Goal: Transaction & Acquisition: Purchase product/service

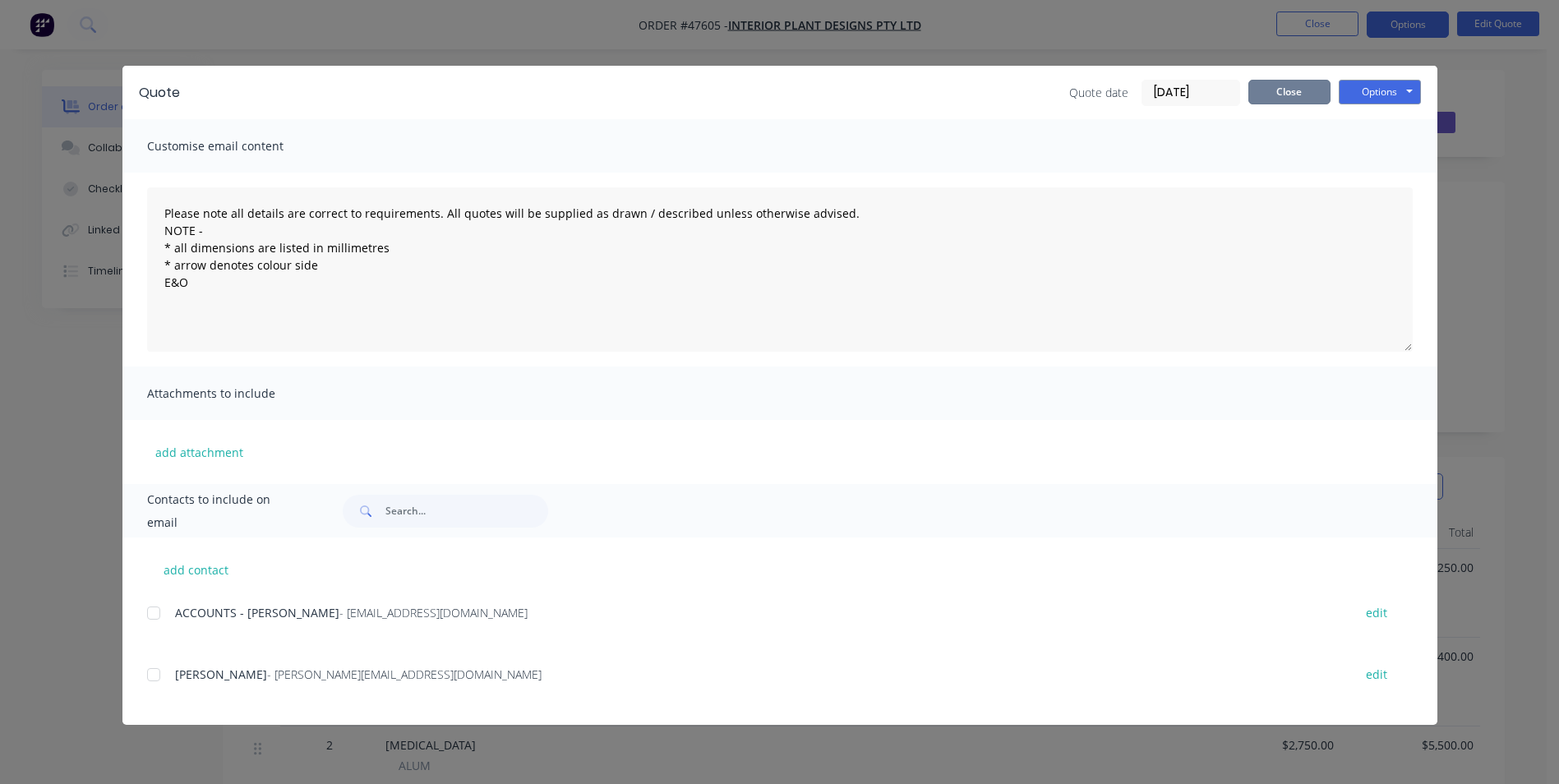
scroll to position [246, 0]
click at [1304, 82] on button "Close" at bounding box center [1290, 92] width 82 height 25
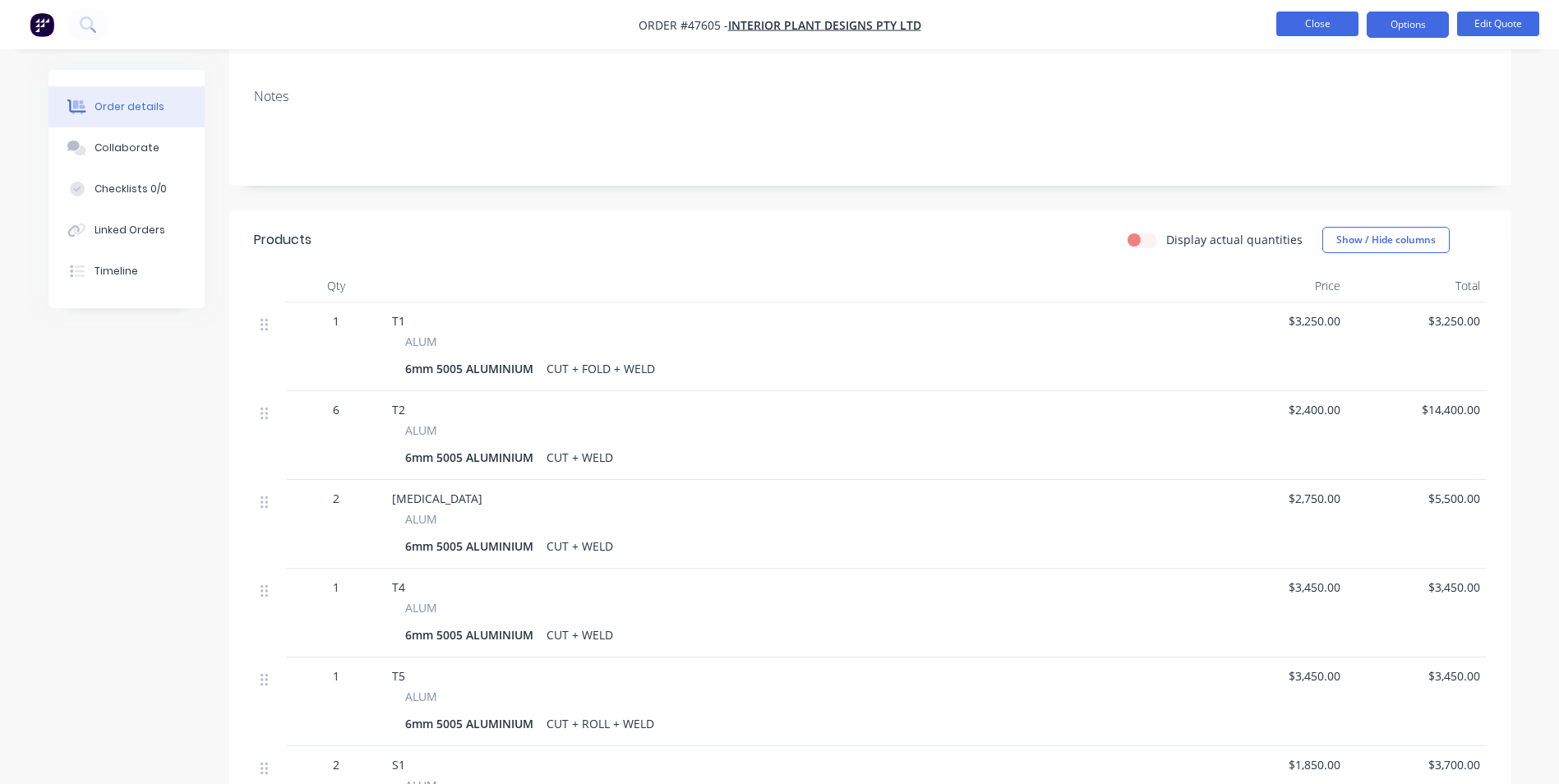
click at [1344, 32] on button "Close" at bounding box center [1318, 24] width 82 height 25
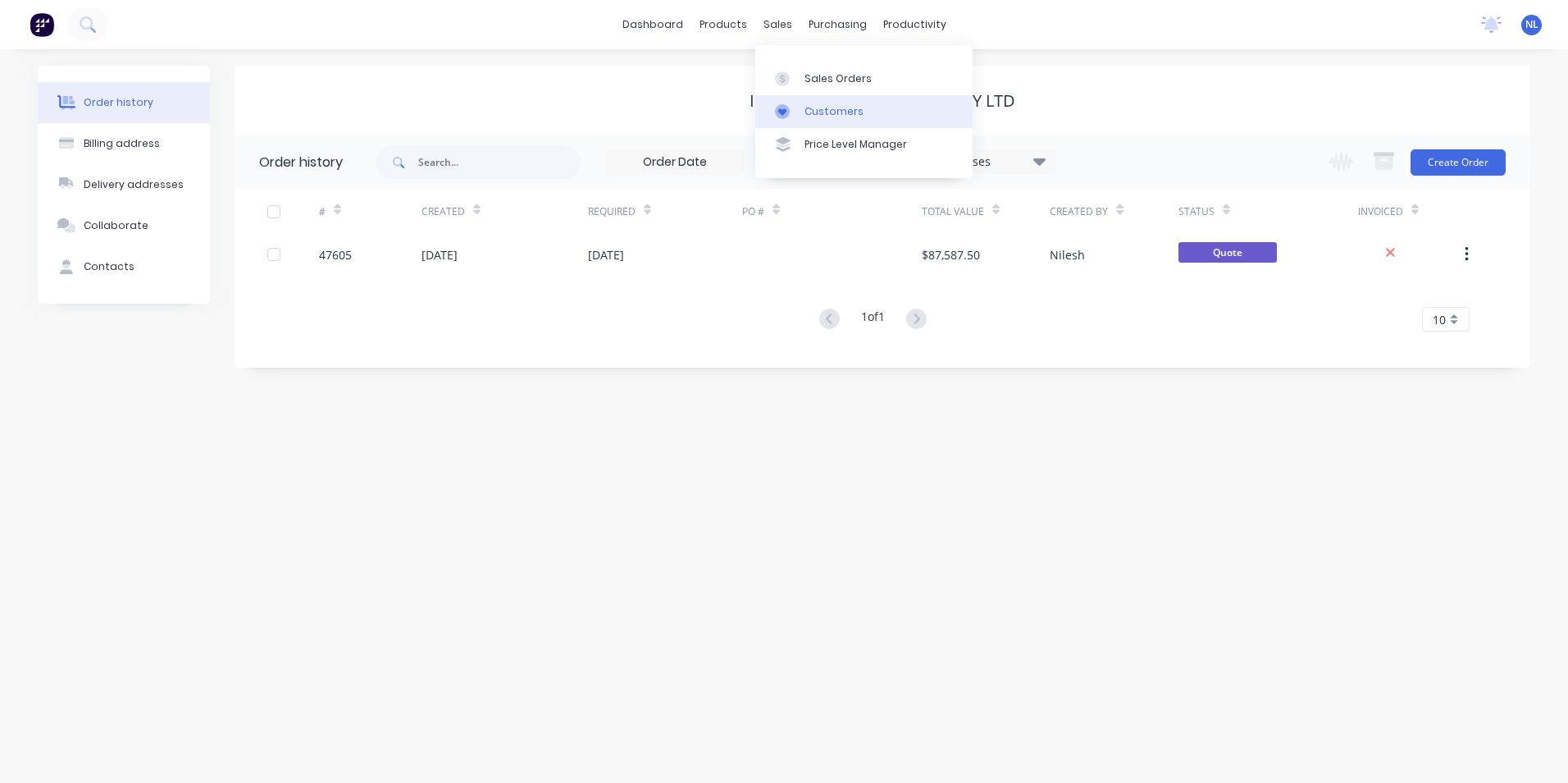
click at [845, 122] on link "Customers" at bounding box center [864, 111] width 217 height 32
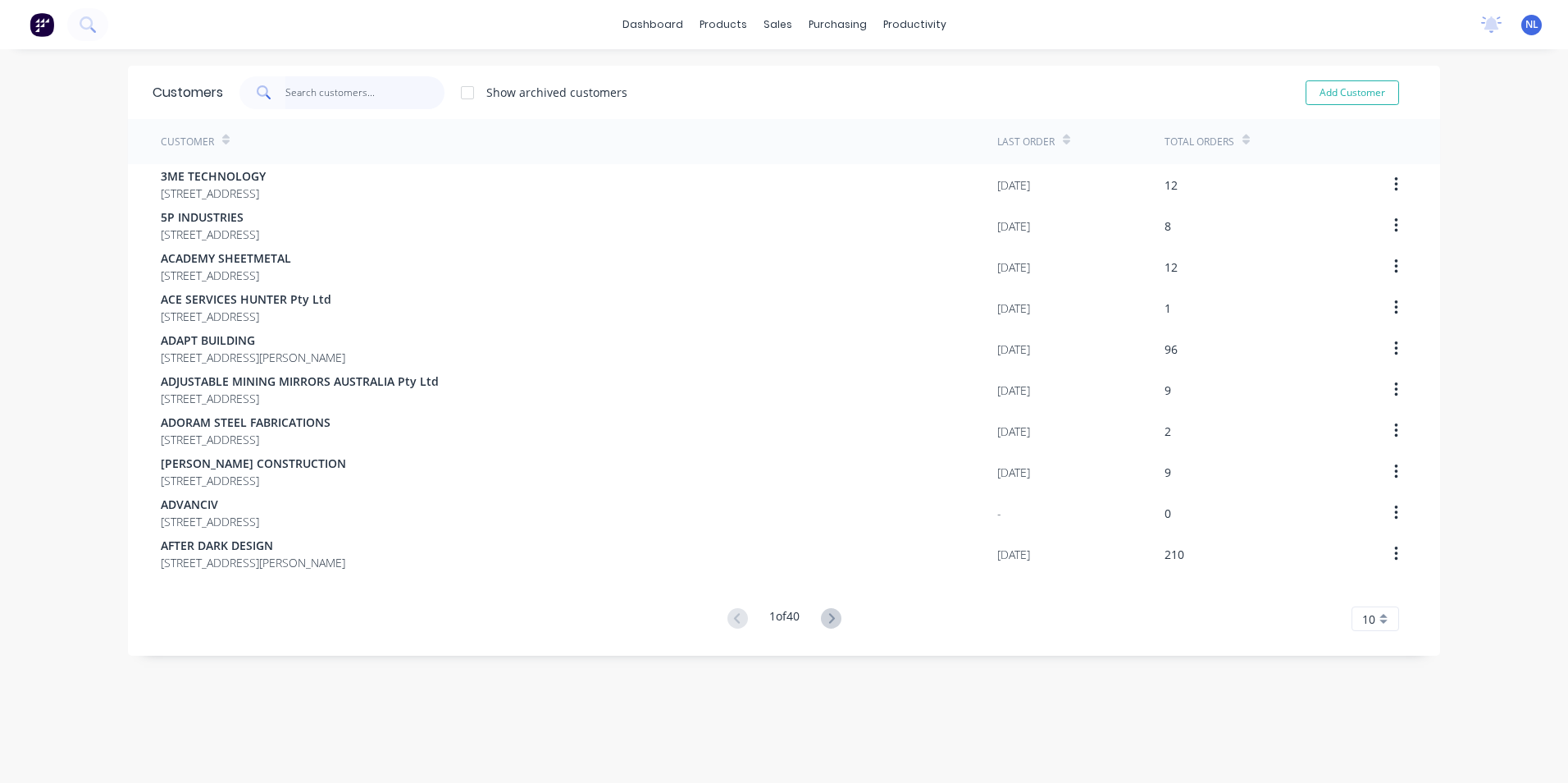
click at [330, 88] on input "text" at bounding box center [365, 92] width 160 height 32
click at [397, 88] on input "text" at bounding box center [365, 92] width 160 height 32
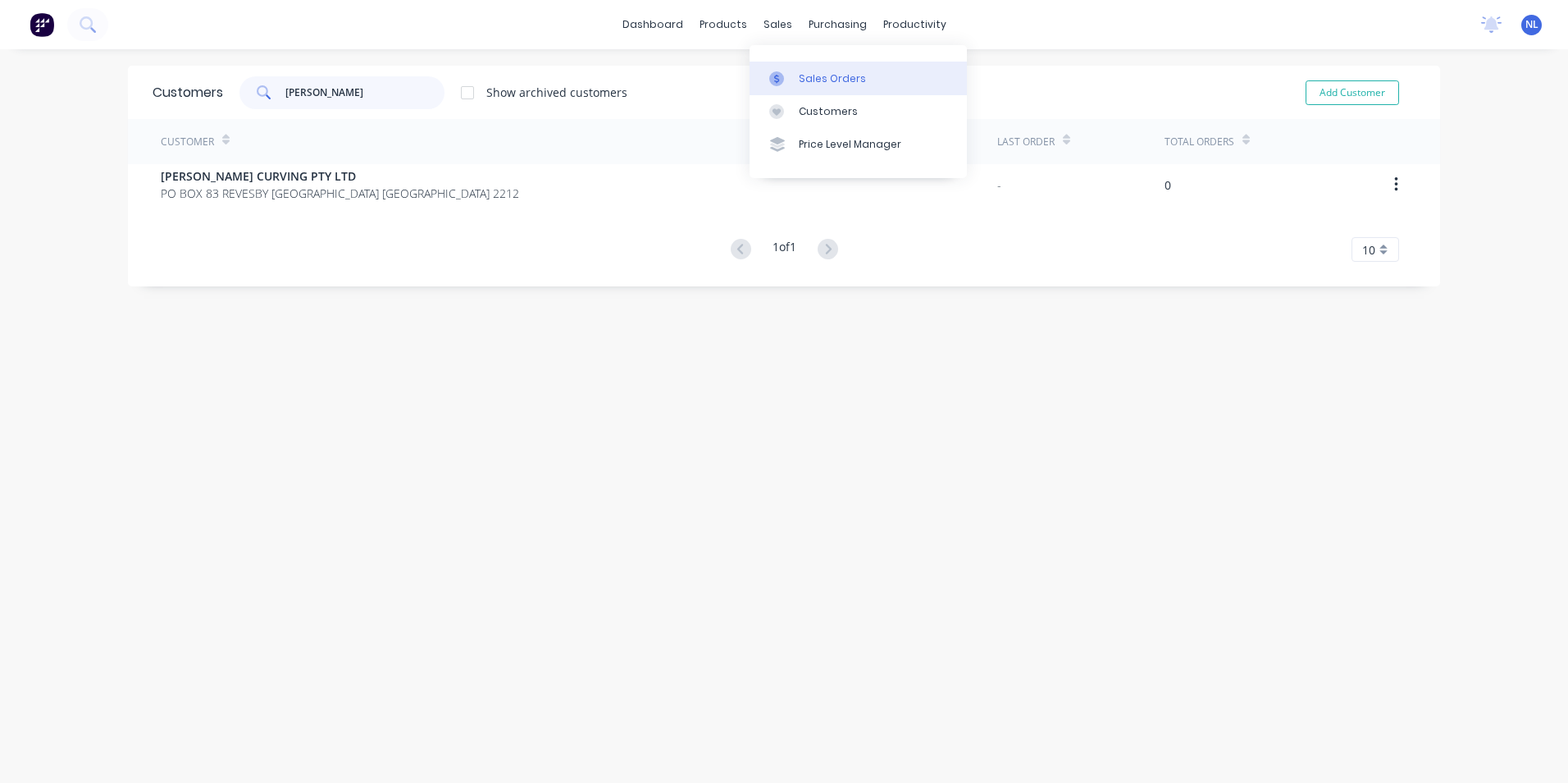
type input "[PERSON_NAME]"
click at [812, 82] on div "Sales Orders" at bounding box center [833, 79] width 67 height 15
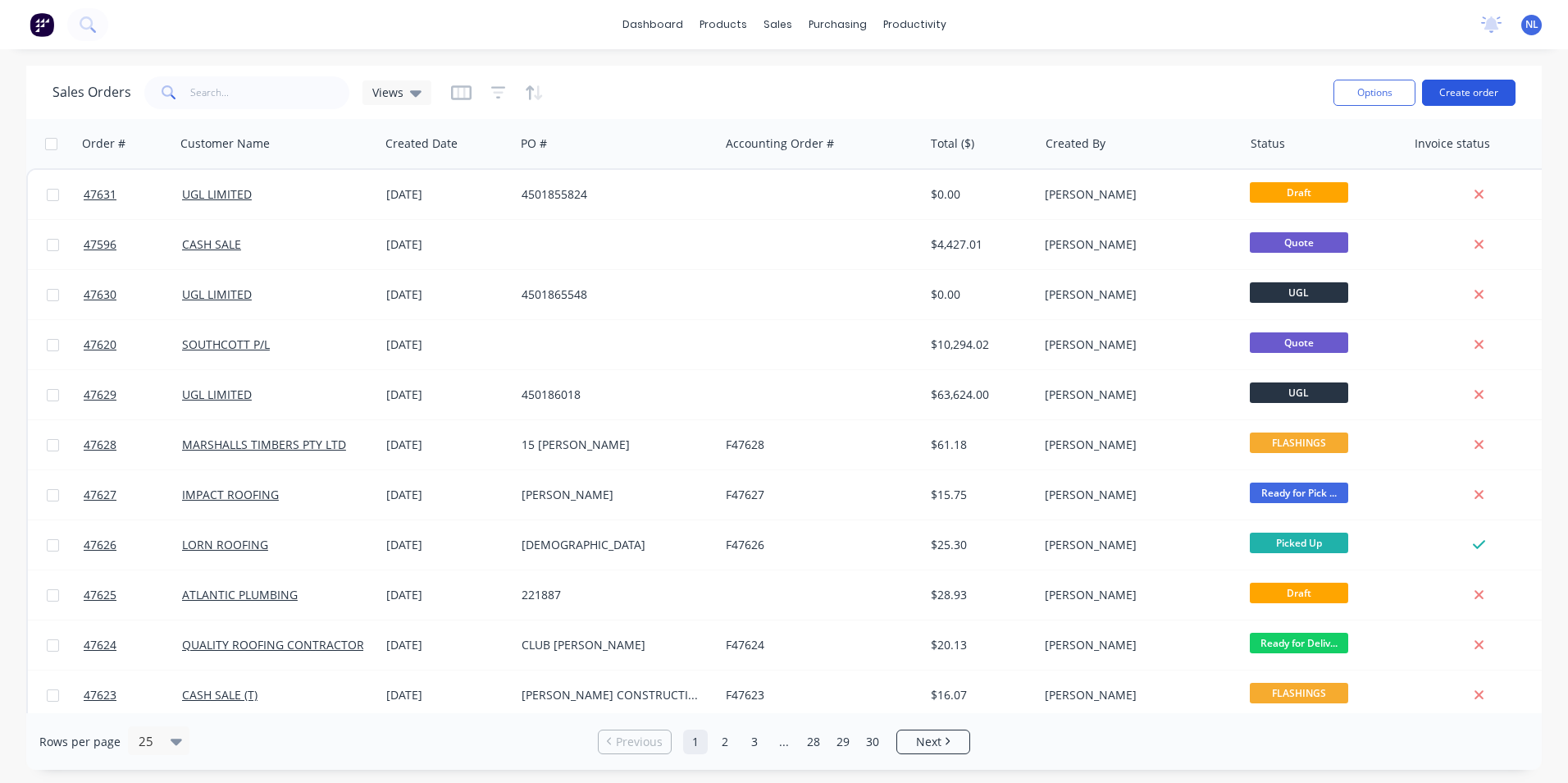
click at [1500, 88] on button "Create order" at bounding box center [1469, 93] width 94 height 26
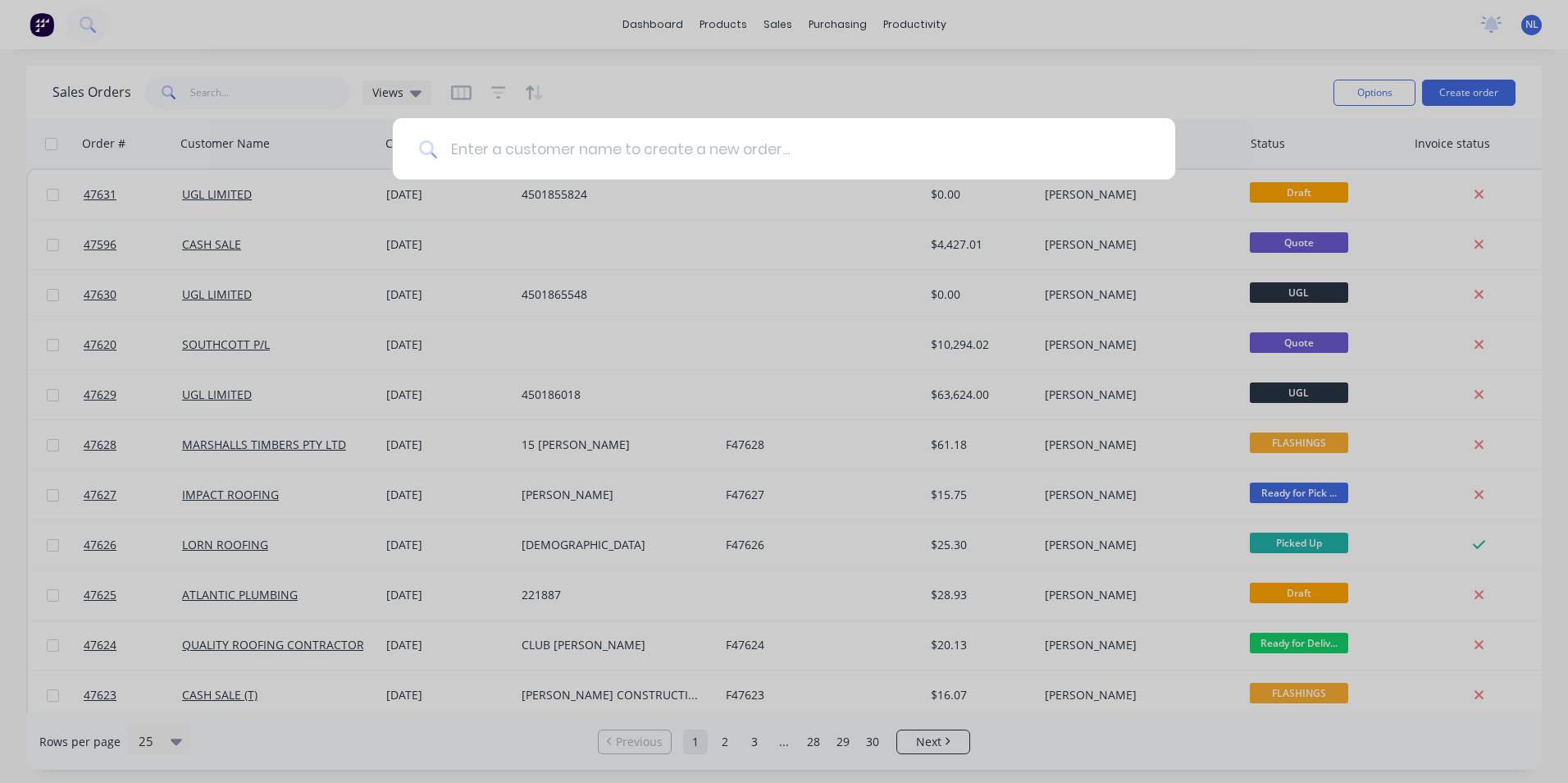
click at [622, 150] on input at bounding box center [792, 149] width 712 height 61
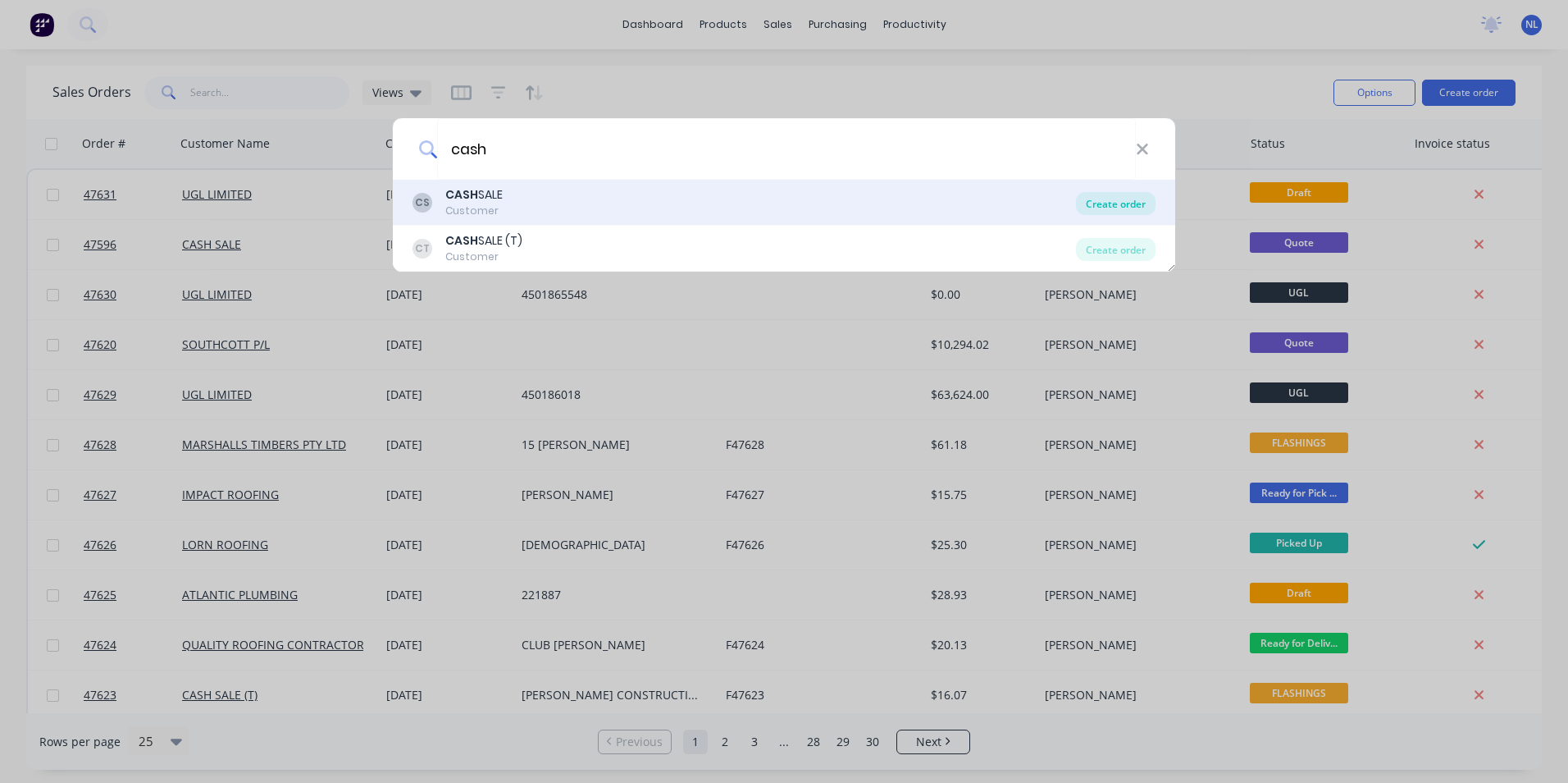
type input "cash"
click at [1093, 201] on div "Create order" at bounding box center [1115, 203] width 80 height 23
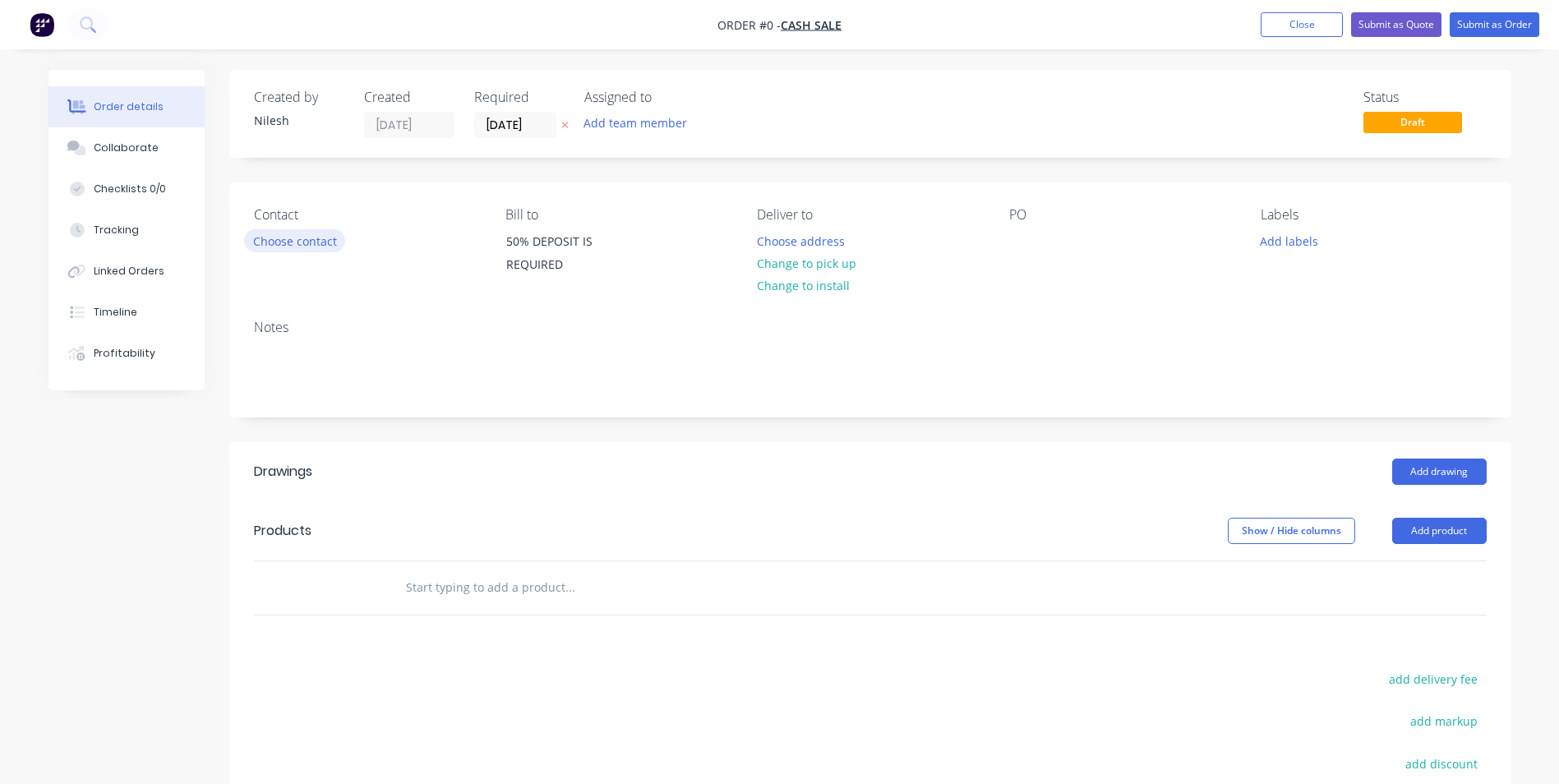
click at [322, 241] on button "Choose contact" at bounding box center [294, 239] width 101 height 22
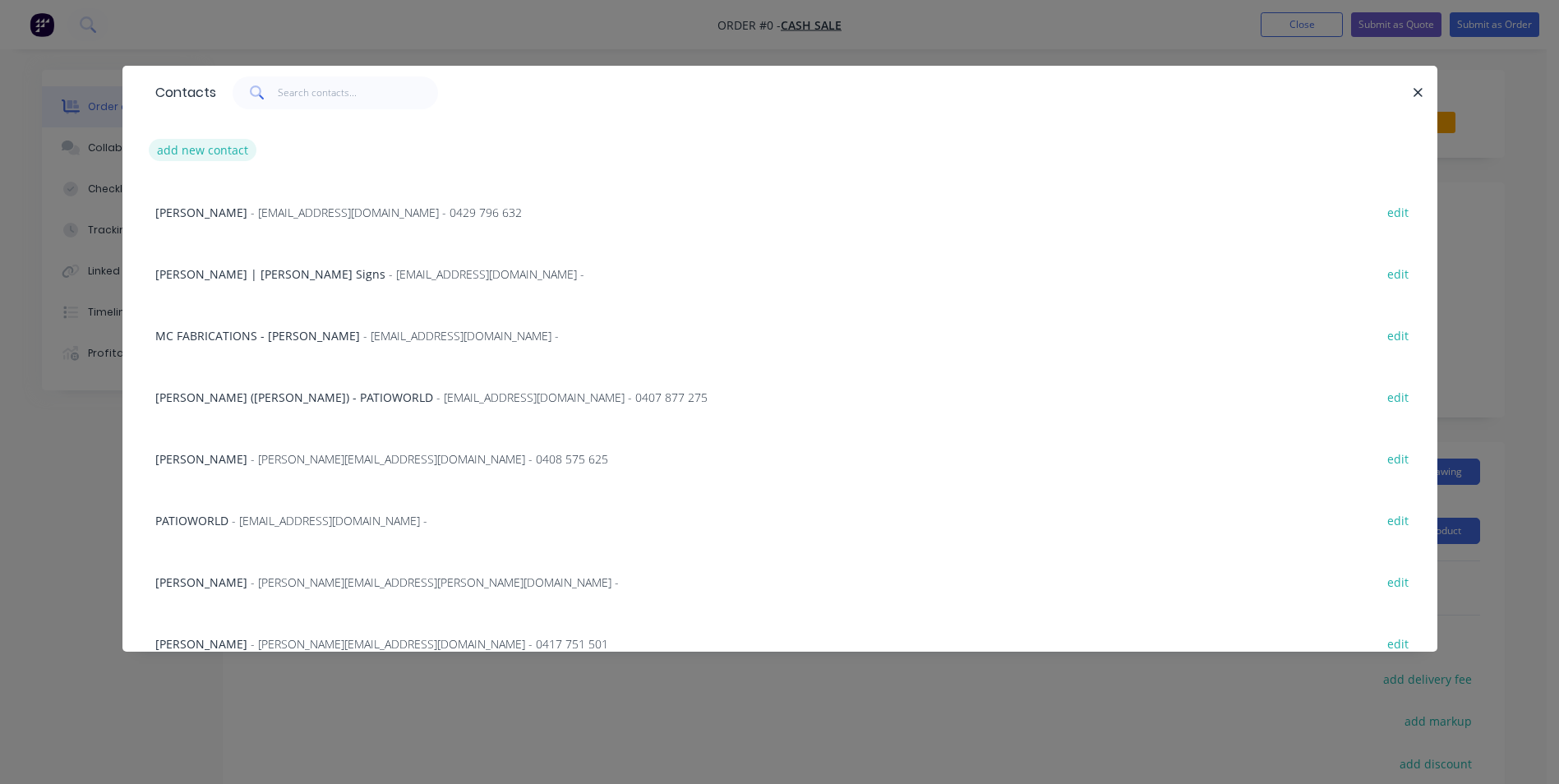
click at [229, 152] on button "add new contact" at bounding box center [204, 149] width 109 height 22
select select "AU"
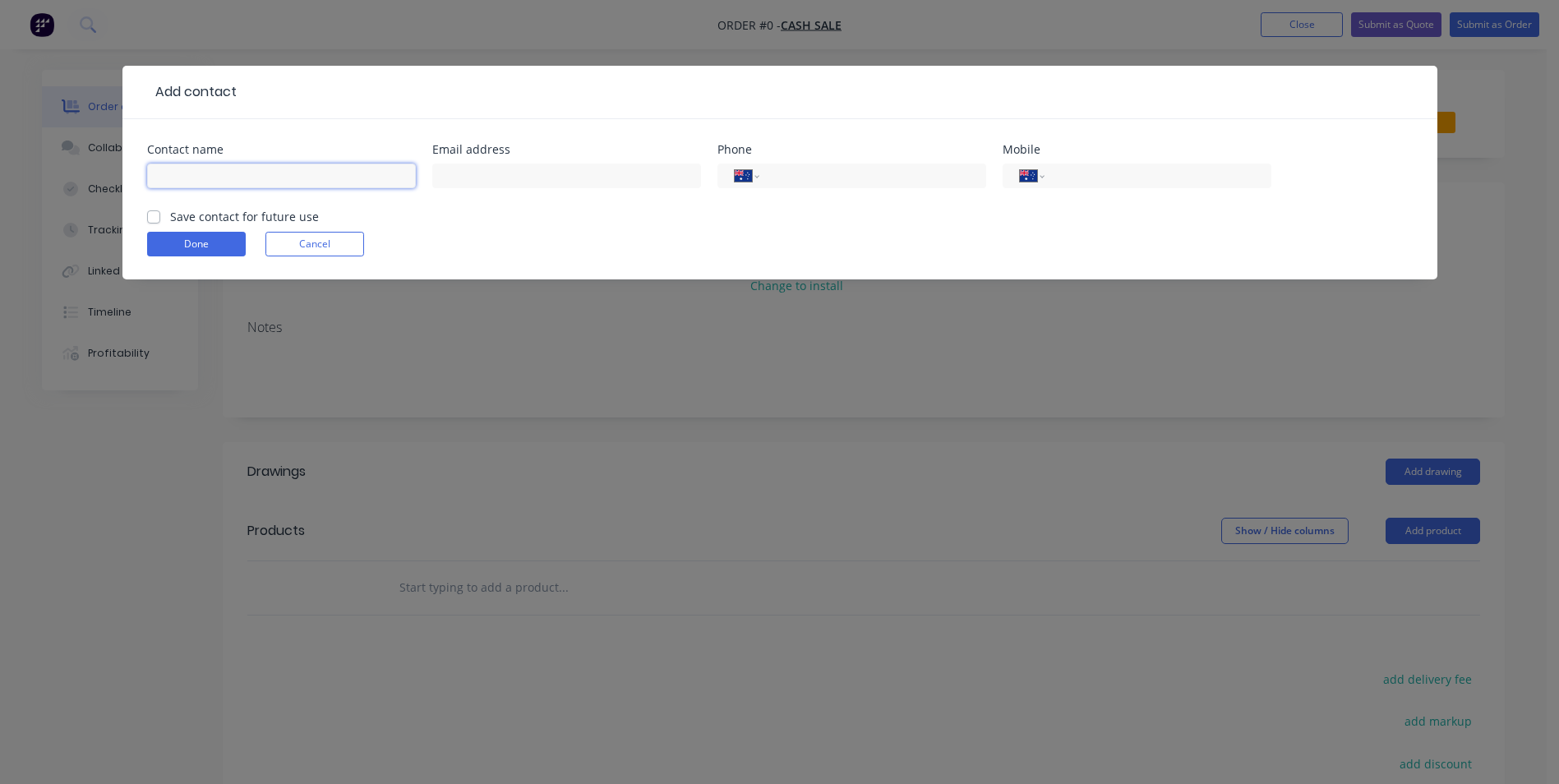
click at [275, 167] on input "text" at bounding box center [282, 175] width 268 height 25
type input "[PERSON_NAME]"
type input "[EMAIL_ADDRESS][DOMAIN_NAME]"
type input "0419 272 808"
click at [248, 214] on label "Save contact for future use" at bounding box center [245, 217] width 149 height 18
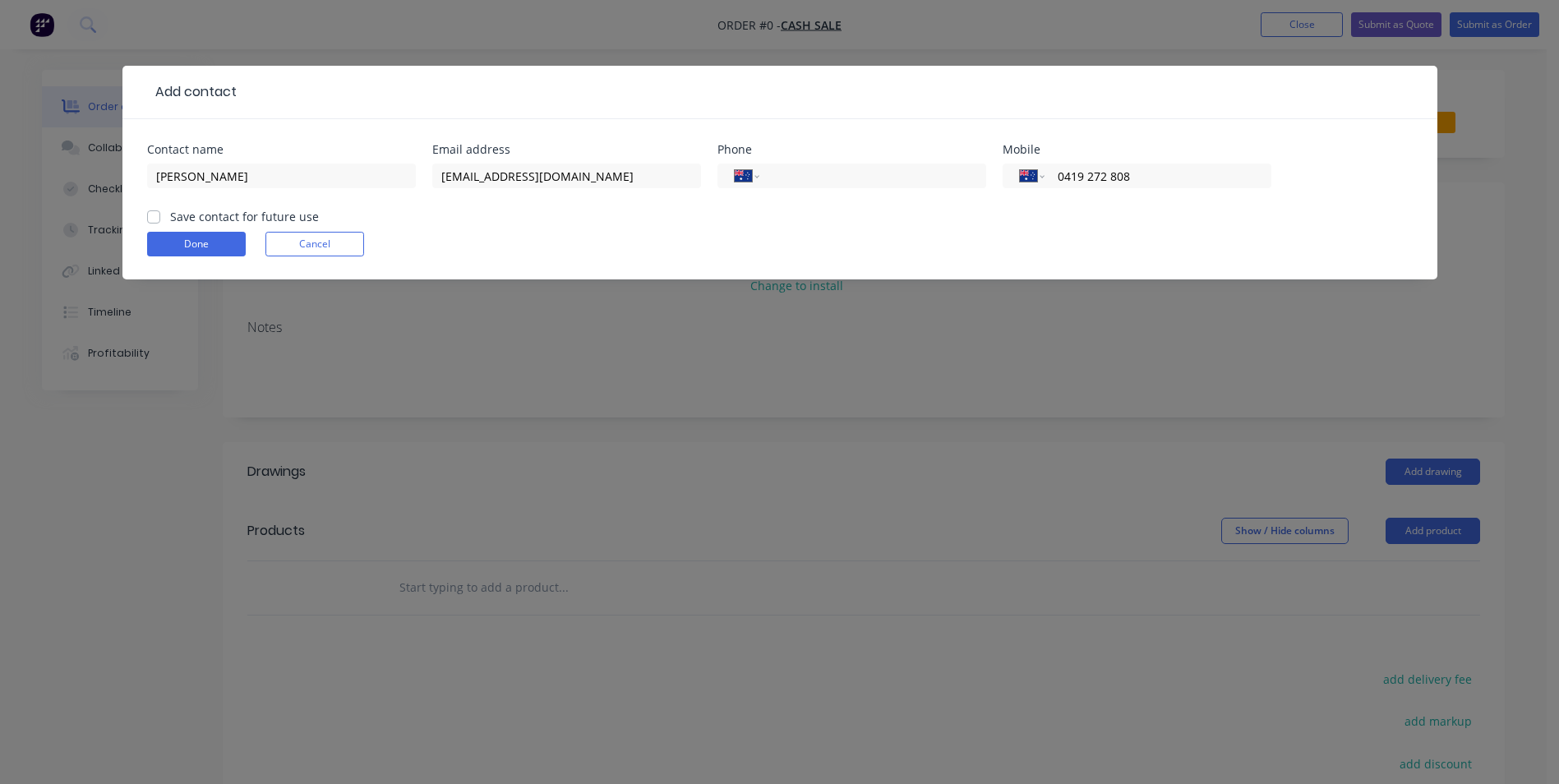
click at [161, 214] on input "Save contact for future use" at bounding box center [154, 216] width 13 height 16
checkbox input "true"
click at [191, 253] on button "Done" at bounding box center [197, 244] width 98 height 25
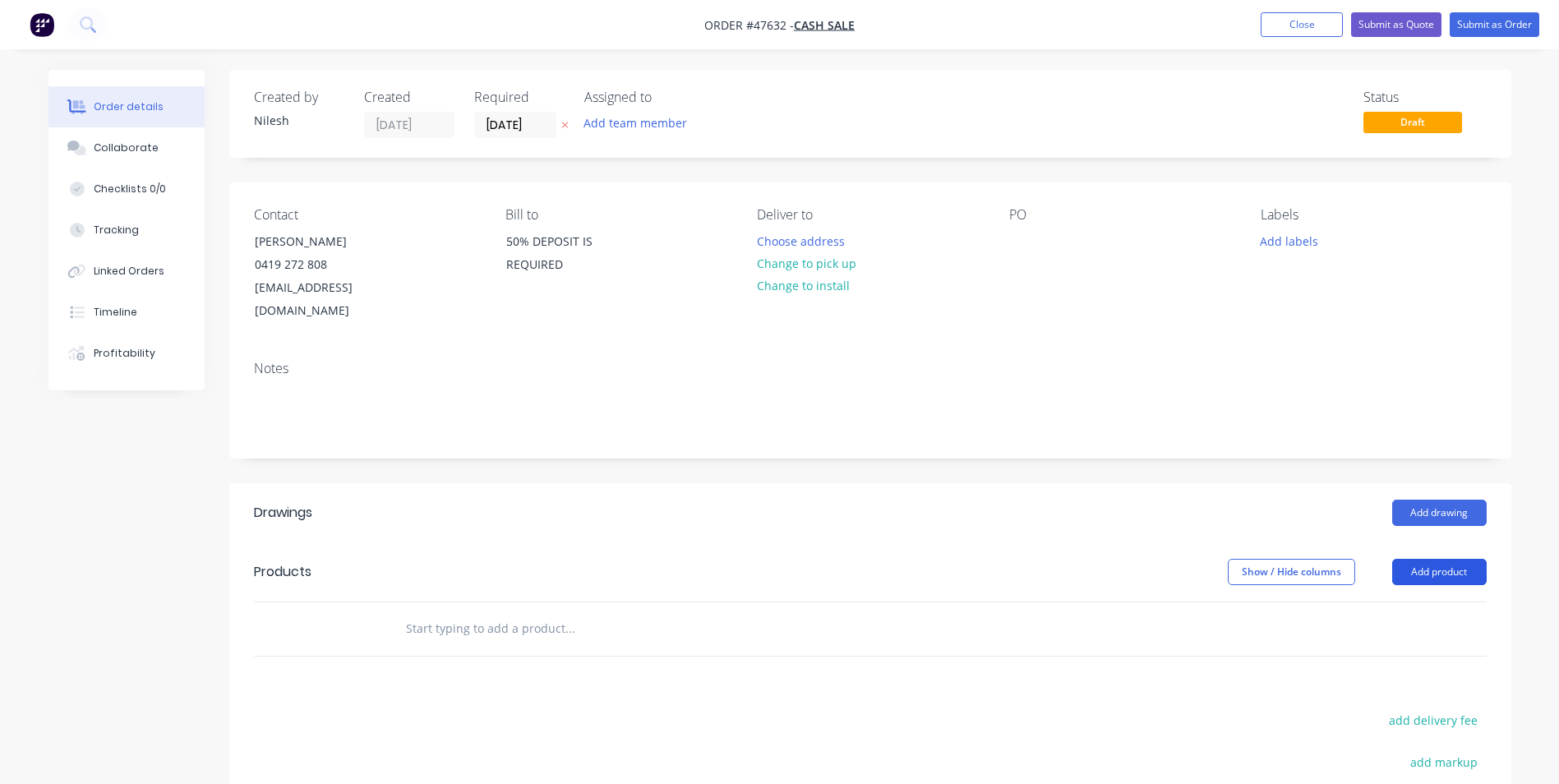
click at [1448, 559] on button "Add product" at bounding box center [1440, 572] width 95 height 26
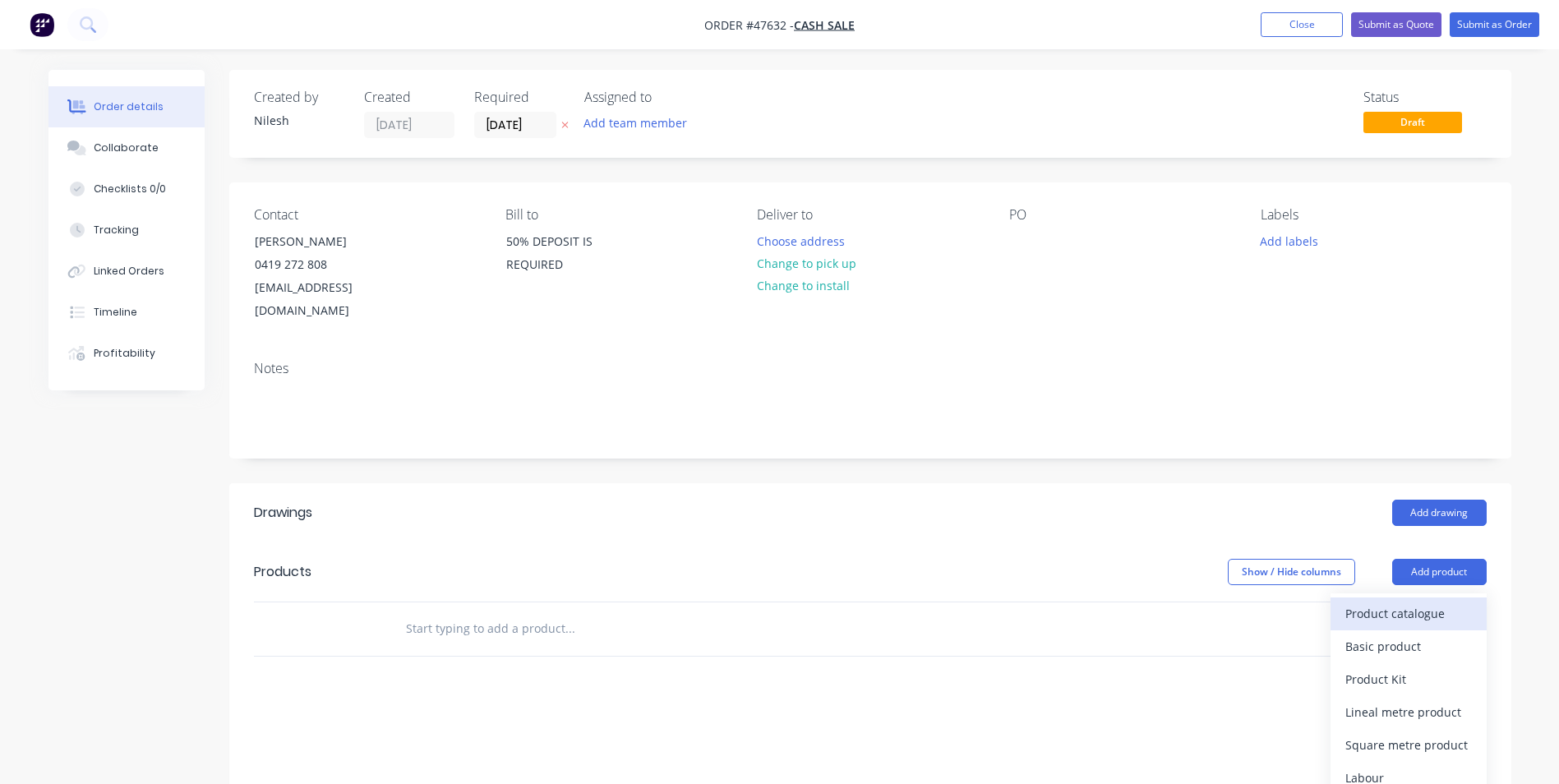
click at [1407, 602] on div "Product catalogue" at bounding box center [1409, 613] width 126 height 24
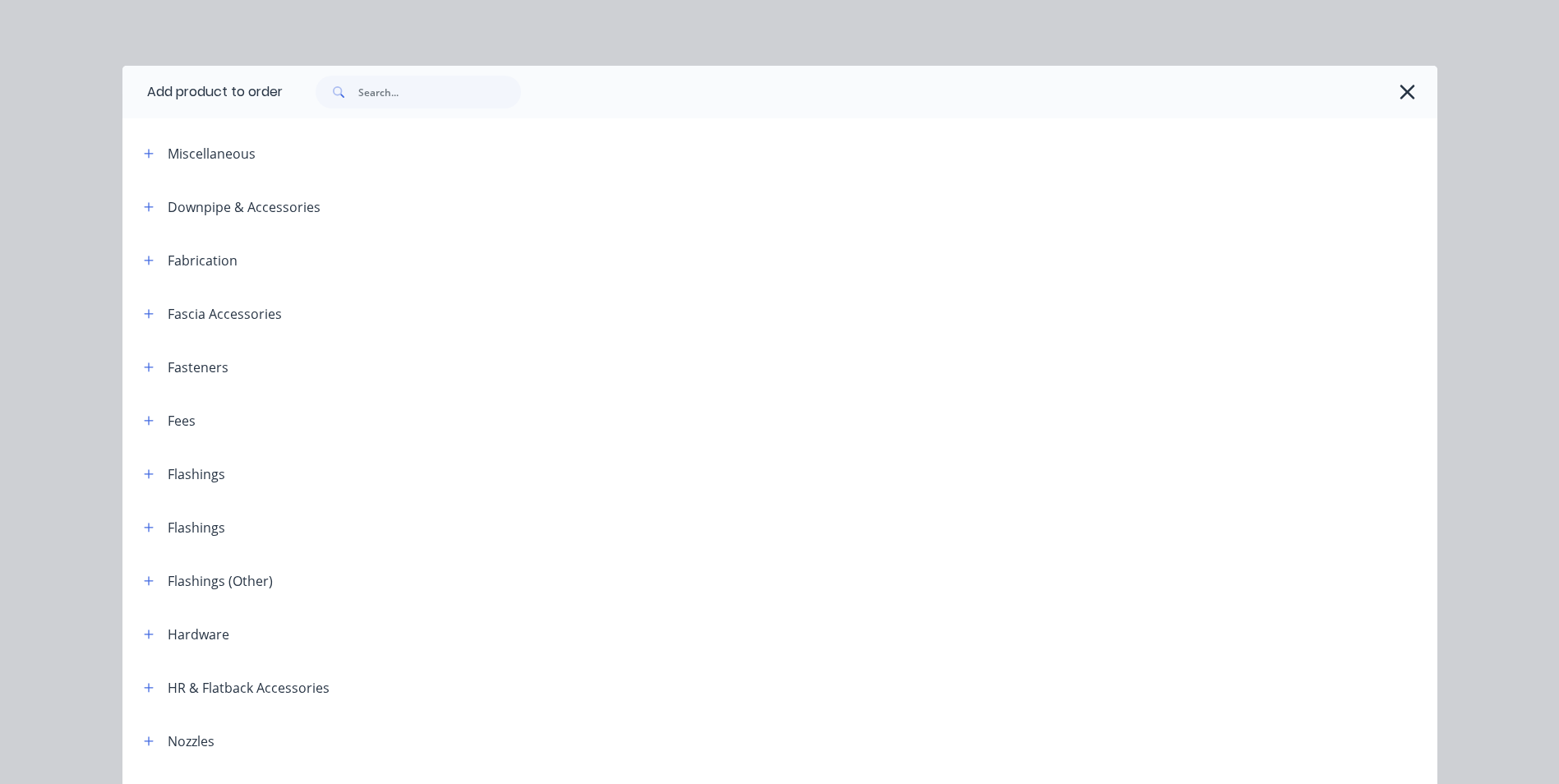
click at [146, 271] on header "Fabrication" at bounding box center [780, 260] width 1315 height 53
click at [145, 265] on icon "button" at bounding box center [148, 260] width 10 height 11
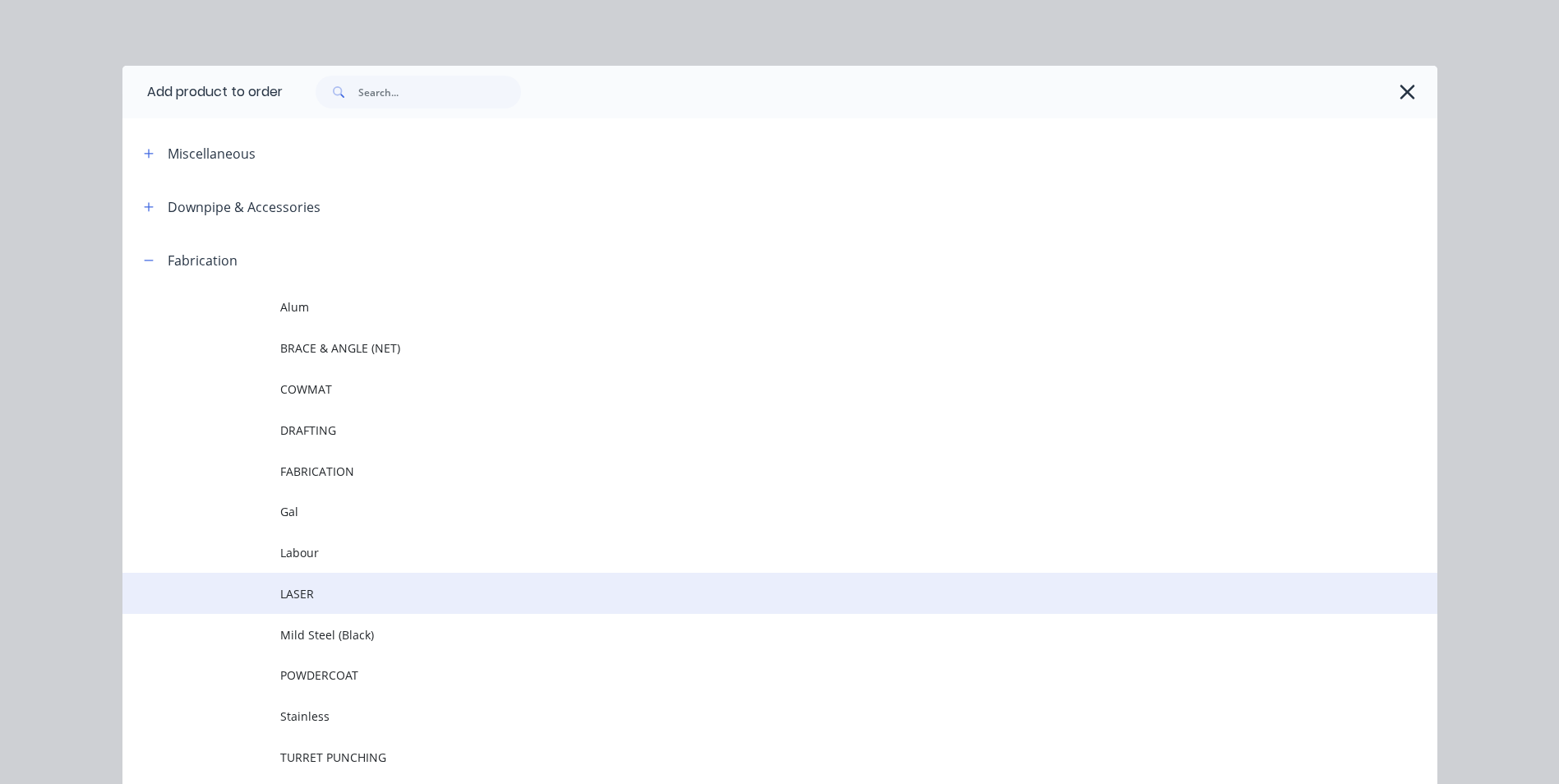
scroll to position [82, 0]
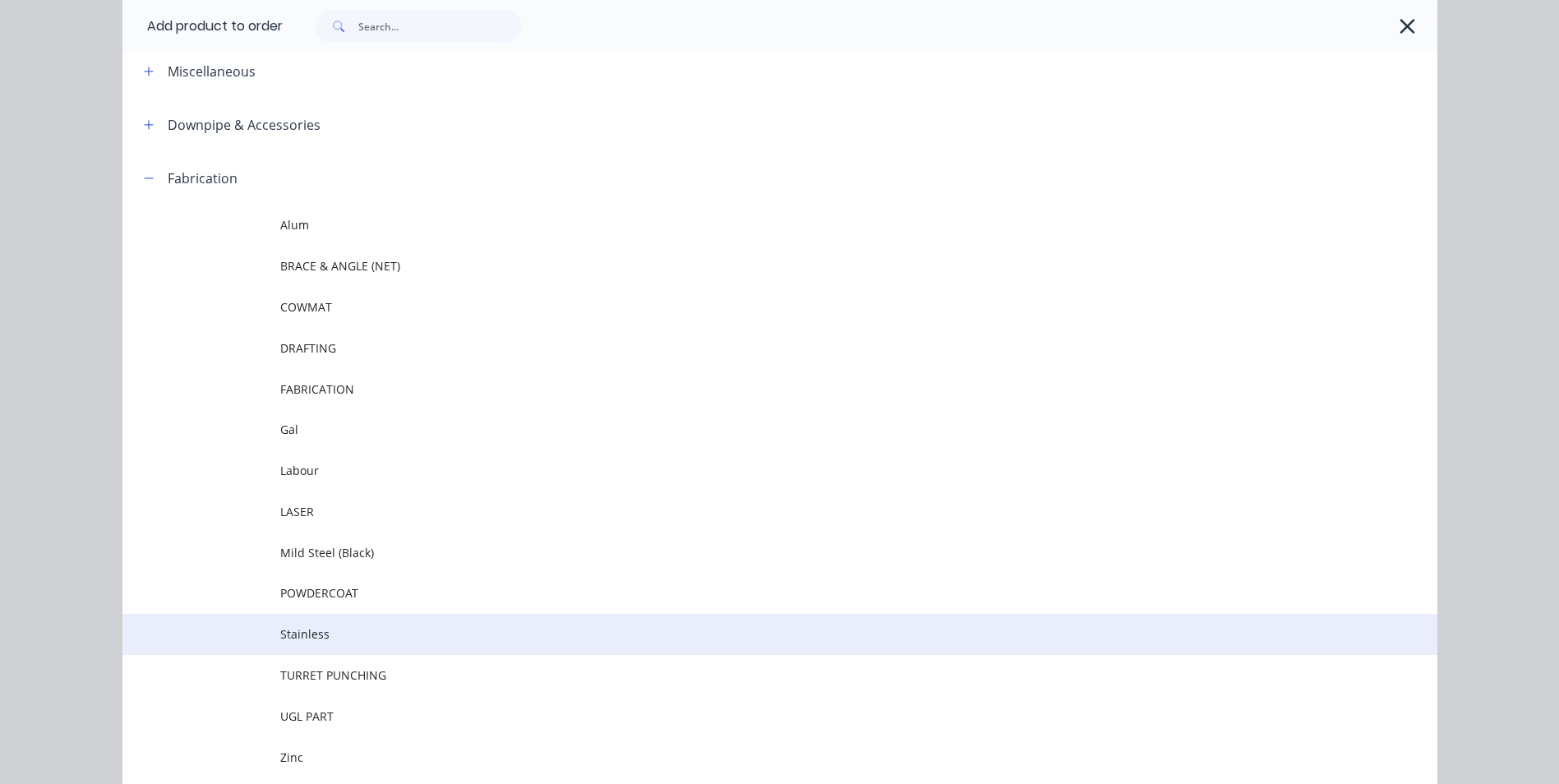
click at [348, 641] on span "Stainless" at bounding box center [742, 634] width 926 height 18
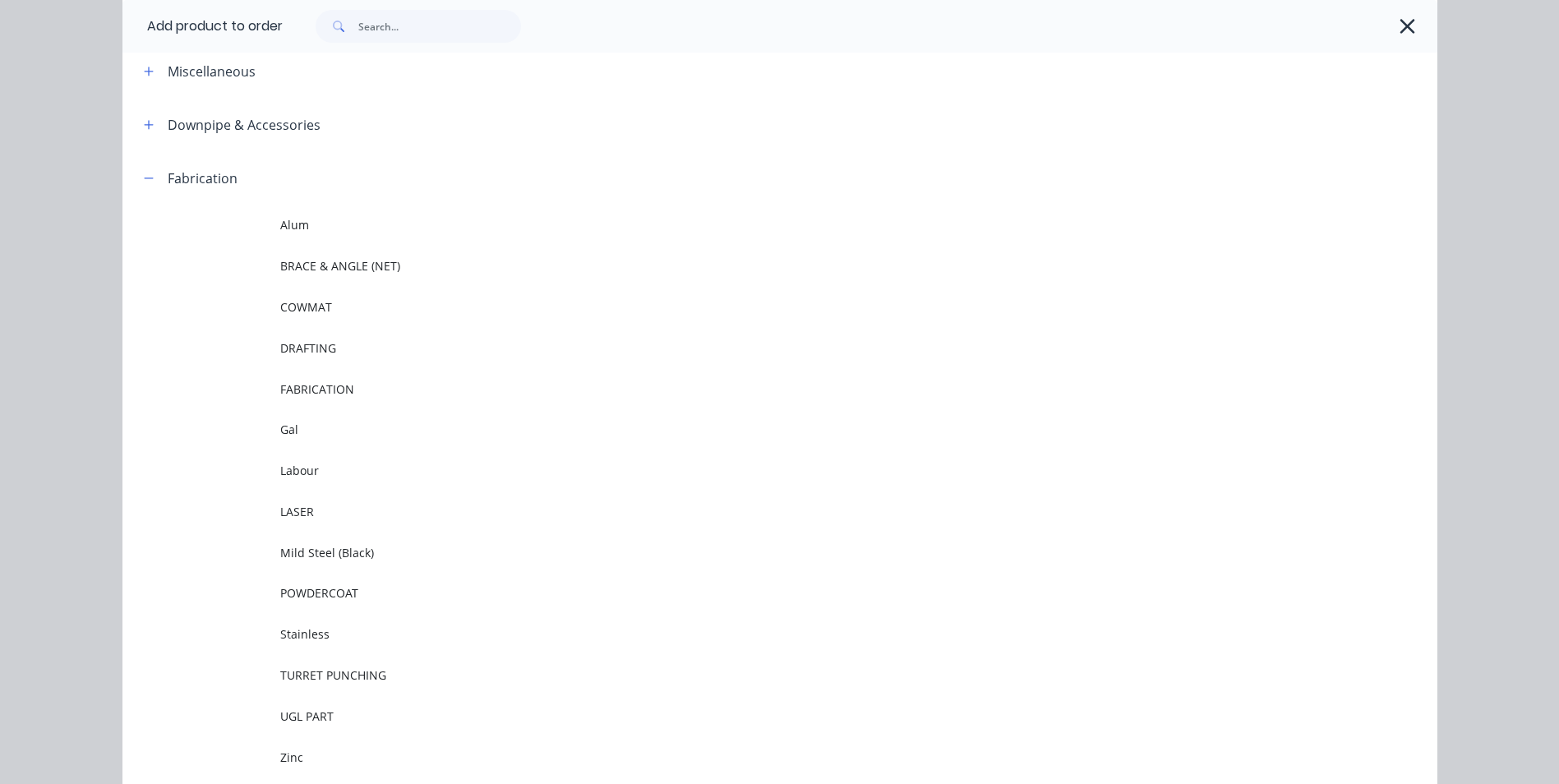
scroll to position [0, 0]
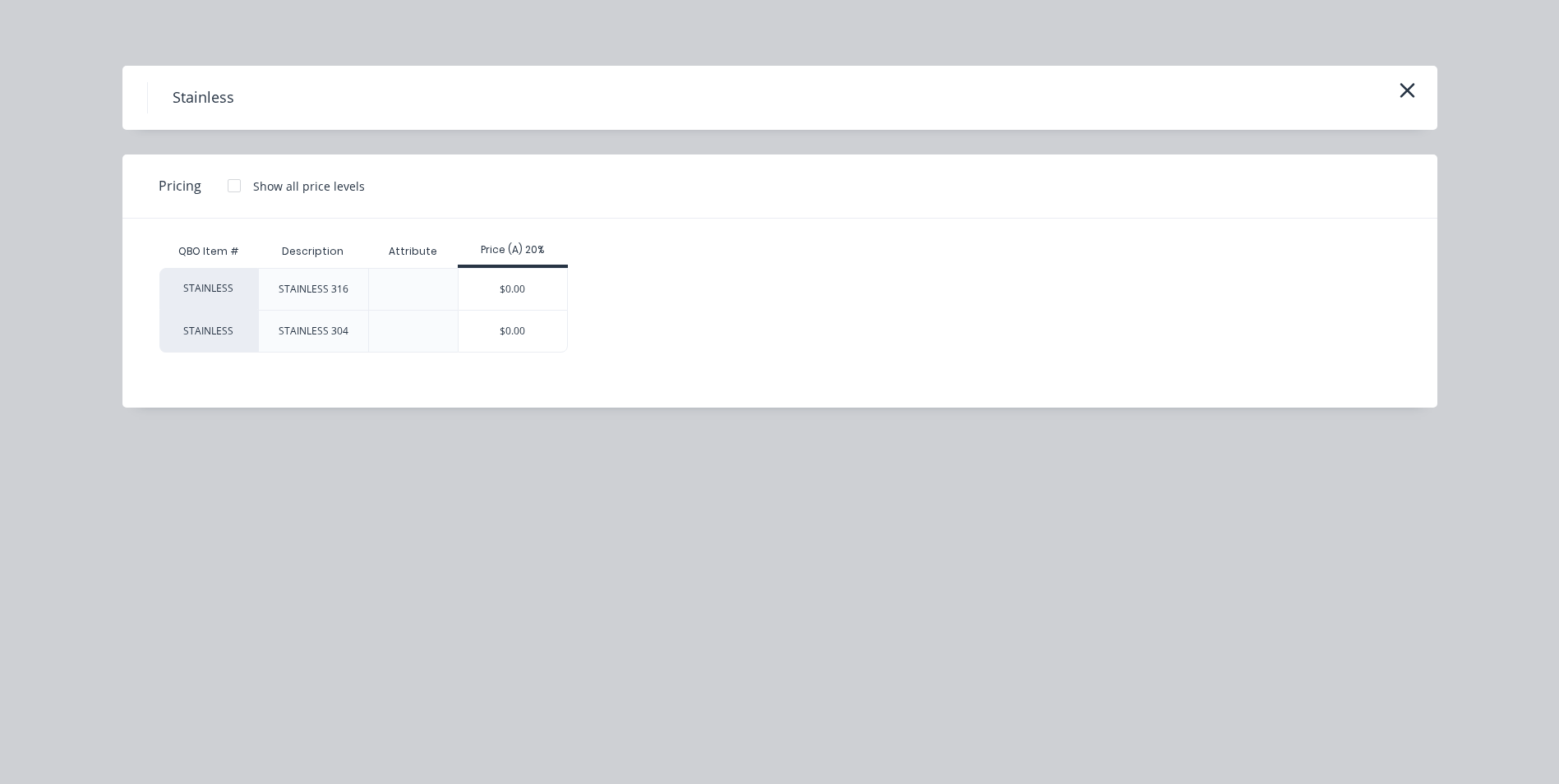
click at [311, 331] on div "STAINLESS 304" at bounding box center [314, 331] width 70 height 15
click at [481, 339] on div "$0.00" at bounding box center [513, 331] width 110 height 41
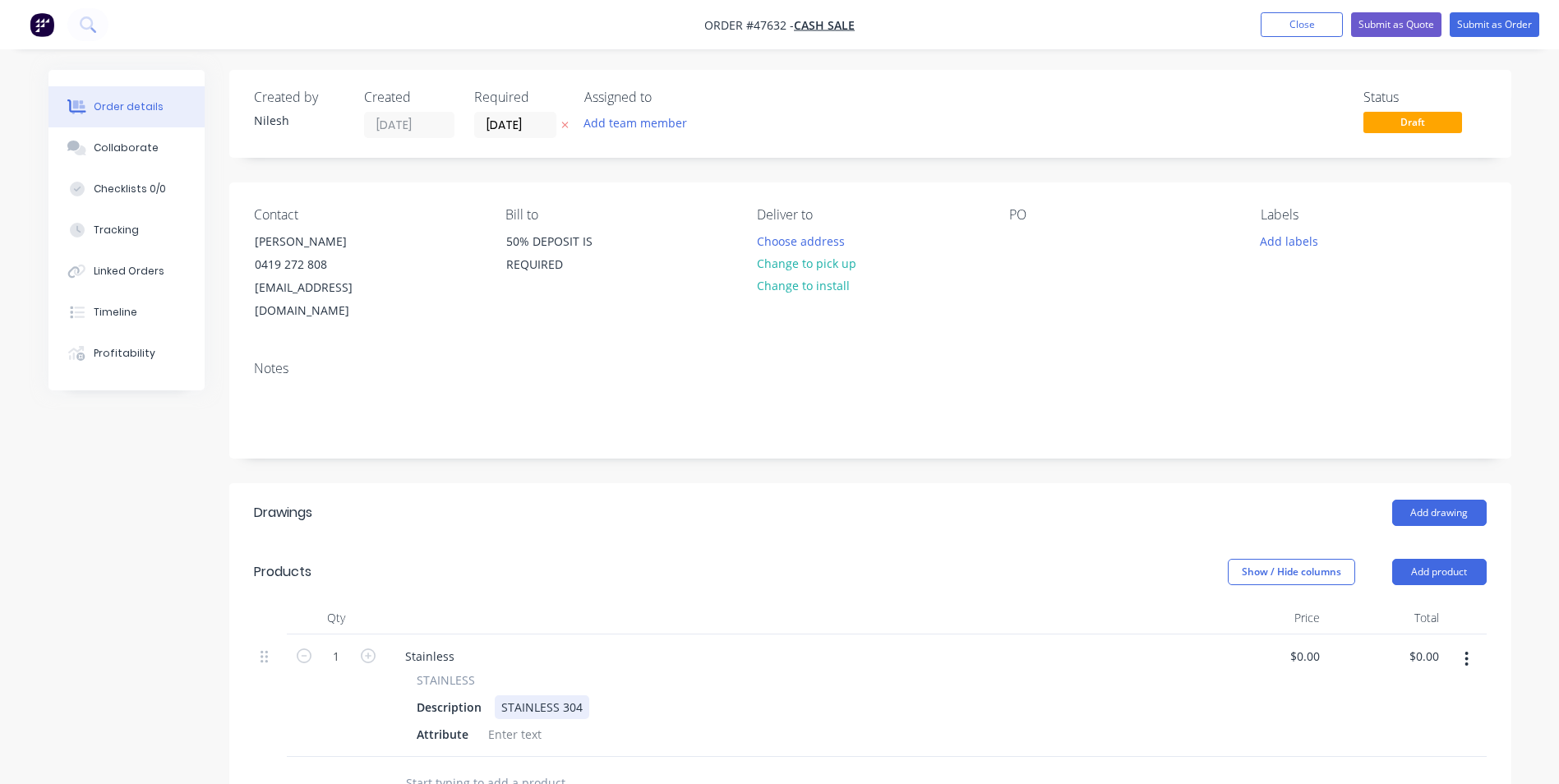
click at [541, 695] on div "STAINLESS 304" at bounding box center [542, 707] width 95 height 24
drag, startPoint x: 581, startPoint y: 677, endPoint x: 558, endPoint y: 684, distance: 24.0
click at [558, 695] on div "STAINLESS 304" at bounding box center [542, 707] width 95 height 24
drag, startPoint x: 482, startPoint y: 681, endPoint x: 344, endPoint y: 684, distance: 138.0
click at [344, 684] on div "1 Stainless STAINLESS Description STAINLESS STEEL #8 (CUSTOMER SUPPLIED) Attrib…" at bounding box center [869, 695] width 1233 height 123
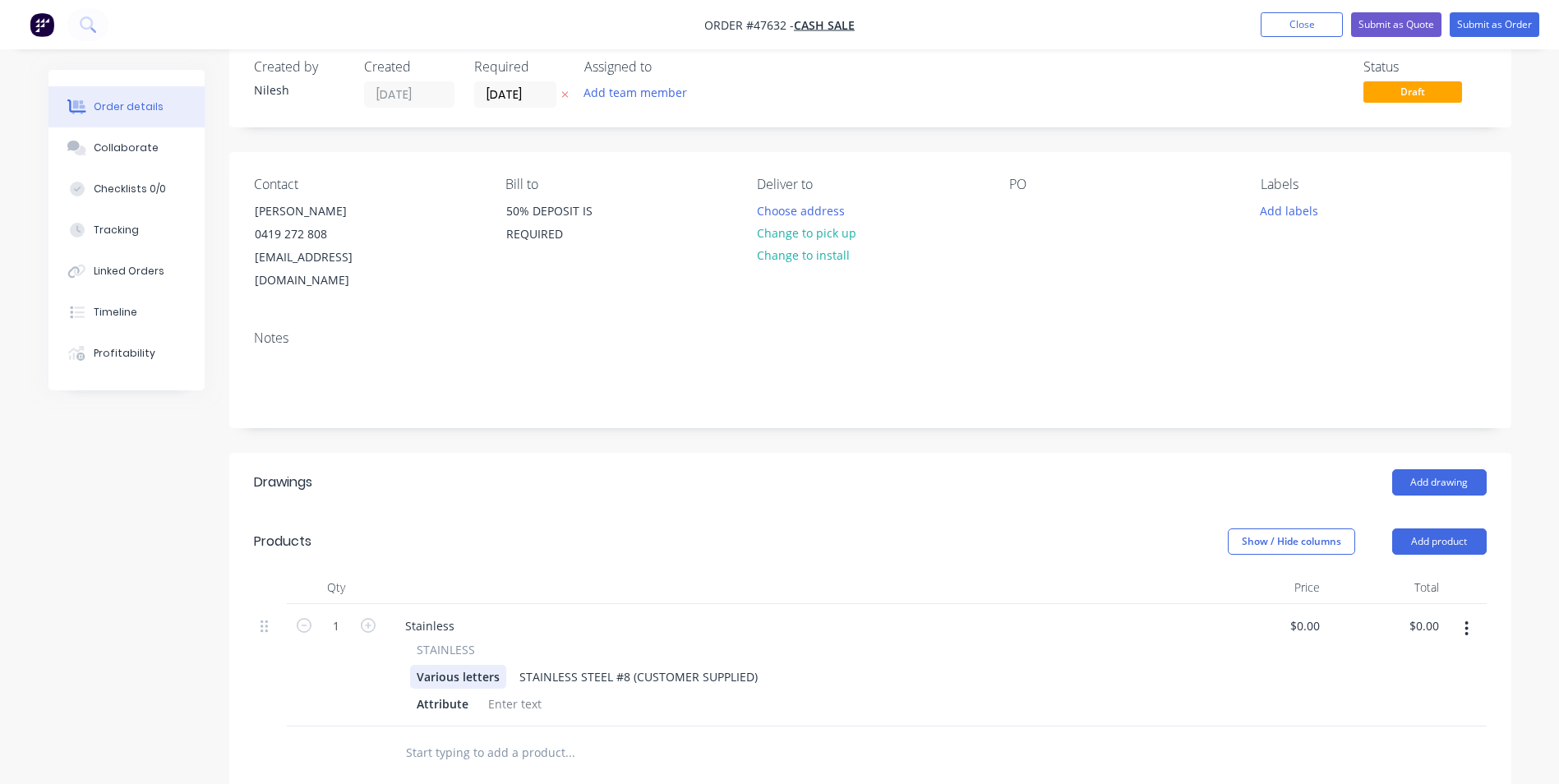
scroll to position [29, 0]
click at [499, 694] on div at bounding box center [515, 705] width 67 height 24
drag, startPoint x: 495, startPoint y: 659, endPoint x: 264, endPoint y: 679, distance: 231.9
click at [265, 679] on div "1 Stainless STAINLESS Various letters STAINLESS STEEL #8 (CUSTOMER SUPPLIED) At…" at bounding box center [869, 666] width 1233 height 123
click at [458, 616] on div "Stainless" at bounding box center [430, 627] width 75 height 24
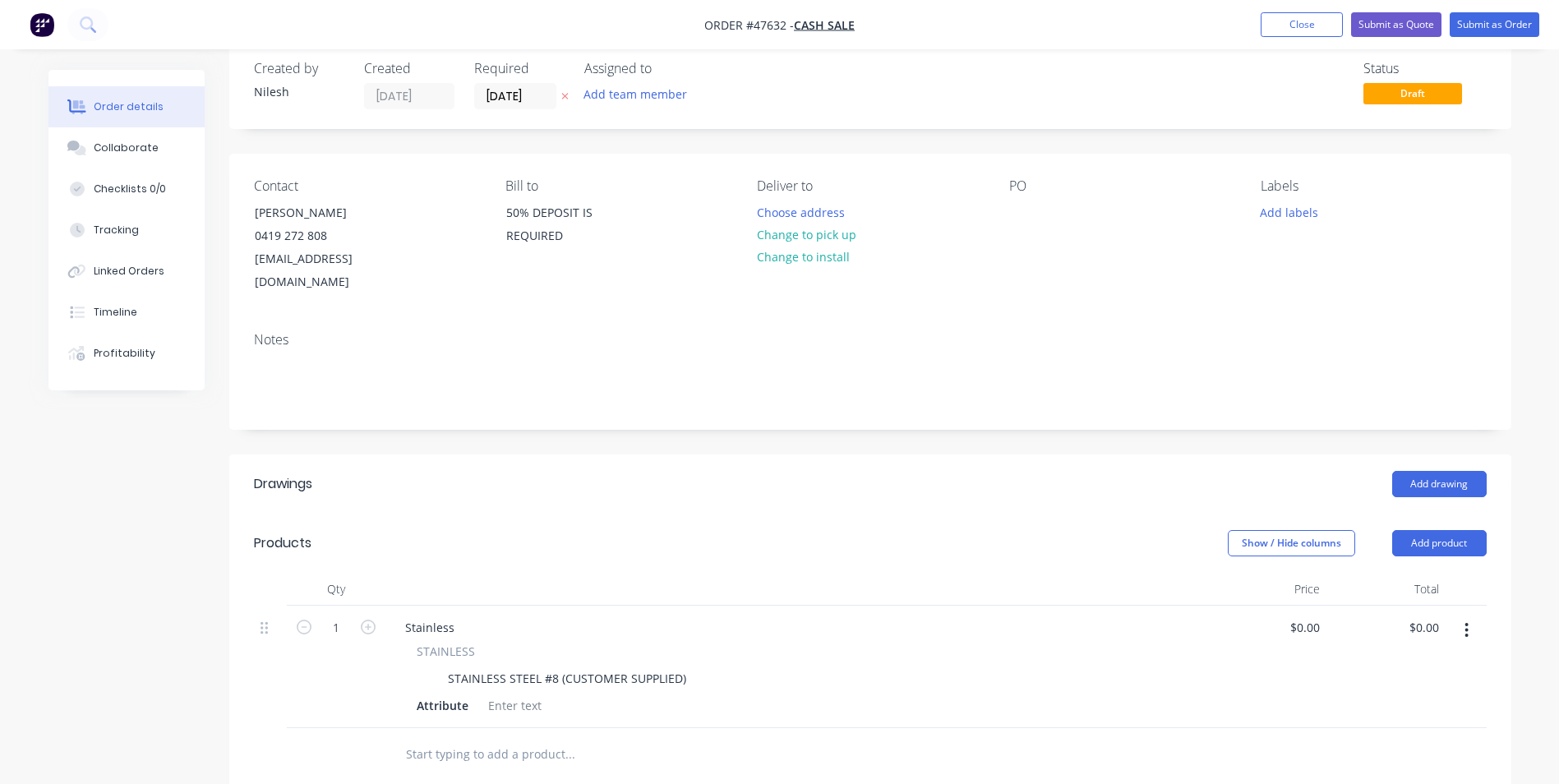
click at [436, 666] on div "STAINLESS STEEL #8 (CUSTOMER SUPPLIED)" at bounding box center [792, 678] width 766 height 24
click at [413, 668] on div "STAINLESS STAINLESS STEEL #8 (CUSTOMER SUPPLIED) Attribute" at bounding box center [797, 680] width 809 height 75
click at [419, 666] on div at bounding box center [422, 678] width 25 height 24
click at [461, 616] on div "Stainless" at bounding box center [430, 627] width 75 height 24
drag, startPoint x: 461, startPoint y: 602, endPoint x: 324, endPoint y: 605, distance: 137.0
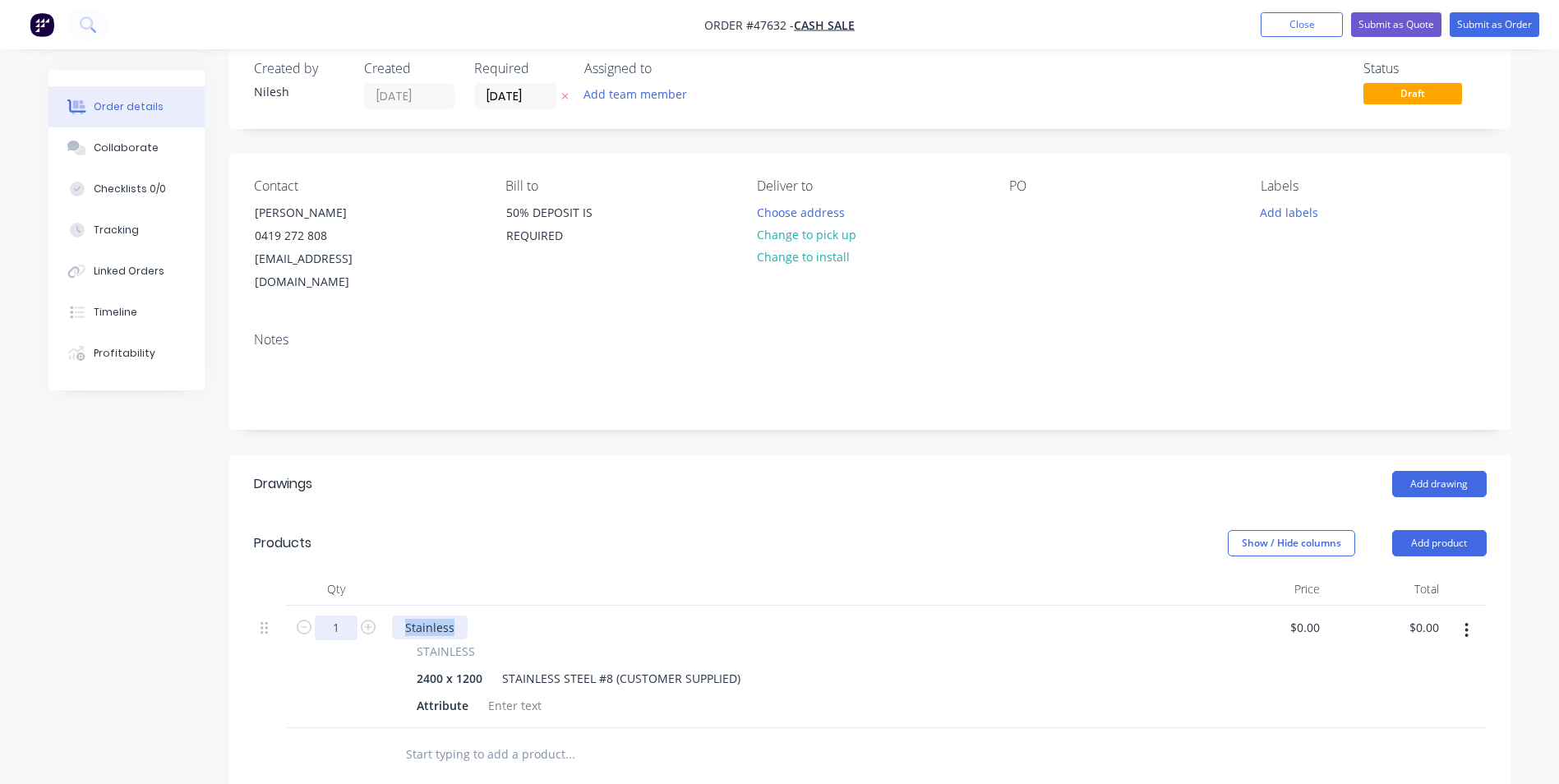
click at [327, 605] on div "1 Stainless STAINLESS 2400 x 1200 STAINLESS STEEL #8 (CUSTOMER SUPPLIED) Attrib…" at bounding box center [869, 666] width 1233 height 123
click at [457, 616] on div at bounding box center [461, 627] width 137 height 24
click at [1320, 616] on input "0" at bounding box center [1307, 627] width 38 height 24
click at [1325, 631] on div "$0.00 0" at bounding box center [1267, 666] width 119 height 123
click at [1319, 616] on input "0" at bounding box center [1318, 627] width 19 height 24
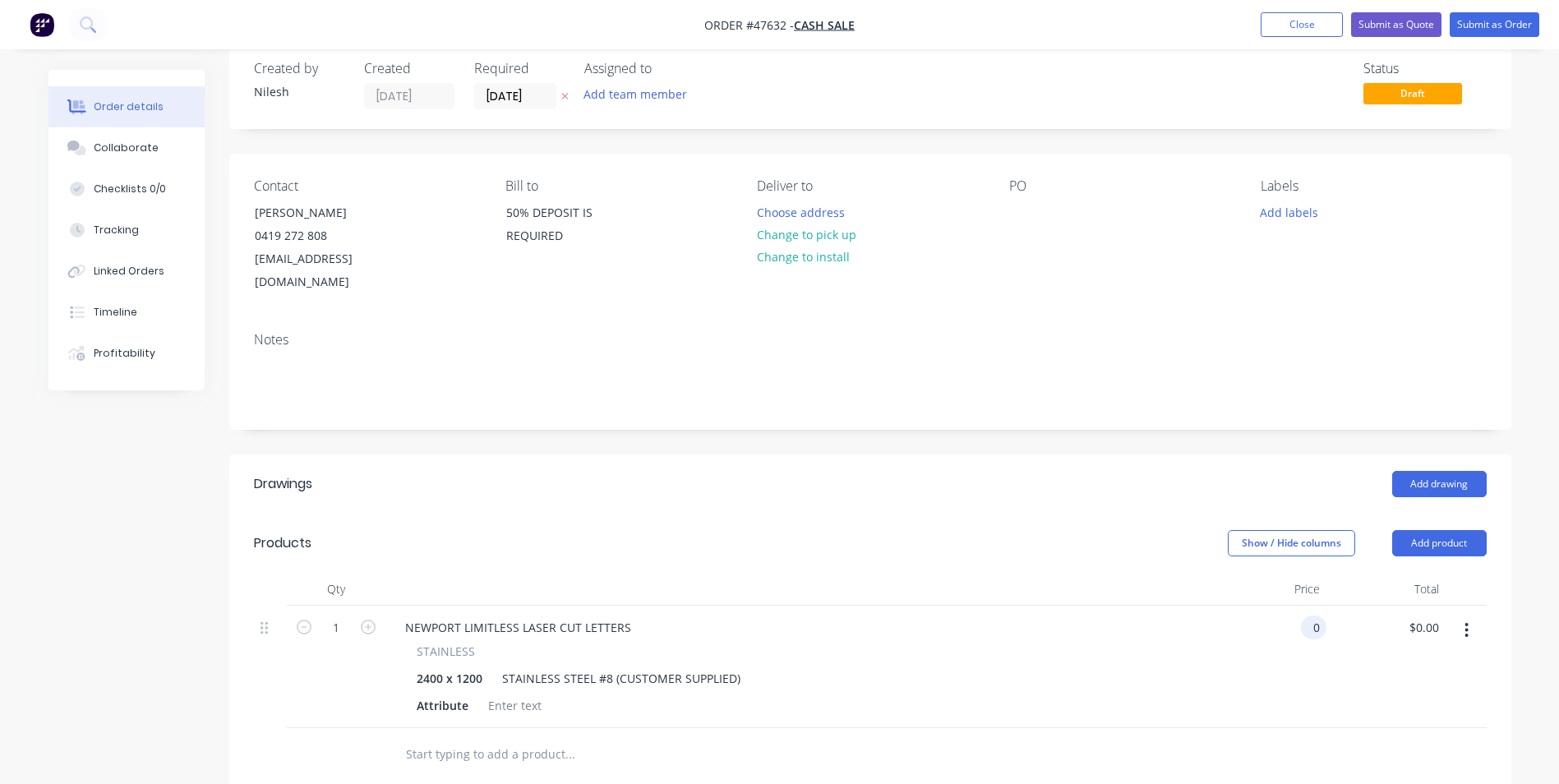
paste input "201.34"
type input "$201.34"
click at [1030, 643] on div "STAINLESS" at bounding box center [797, 652] width 760 height 18
click at [344, 616] on input "1" at bounding box center [336, 628] width 43 height 25
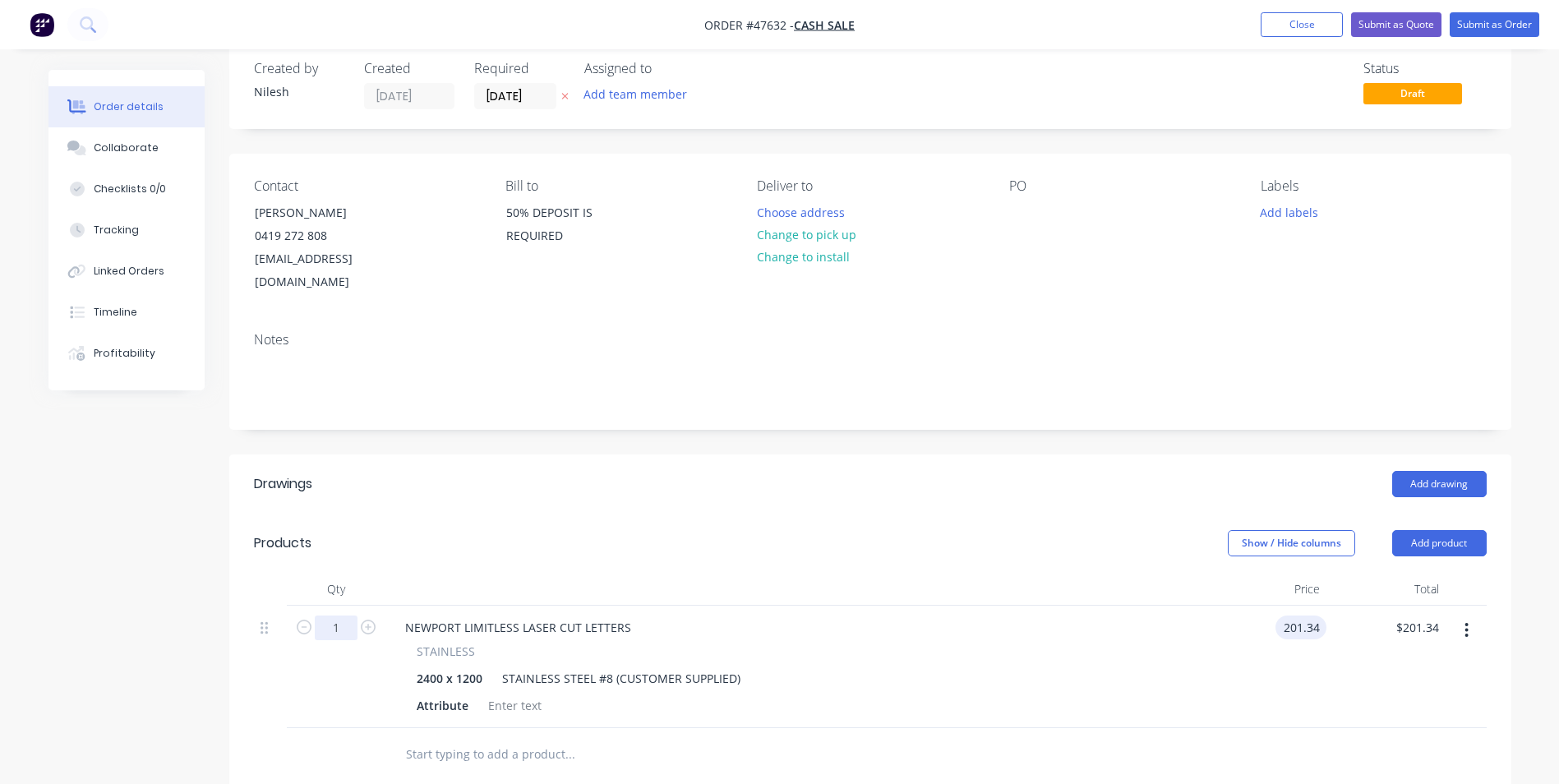
type input "$201.34"
click at [352, 616] on input "1" at bounding box center [336, 628] width 43 height 25
type input "16"
click at [905, 666] on div "2400 x 1200 STAINLESS STEEL #8 (CUSTOMER SUPPLIED)" at bounding box center [792, 678] width 766 height 24
click at [1405, 616] on input "3221.44" at bounding box center [1420, 627] width 51 height 24
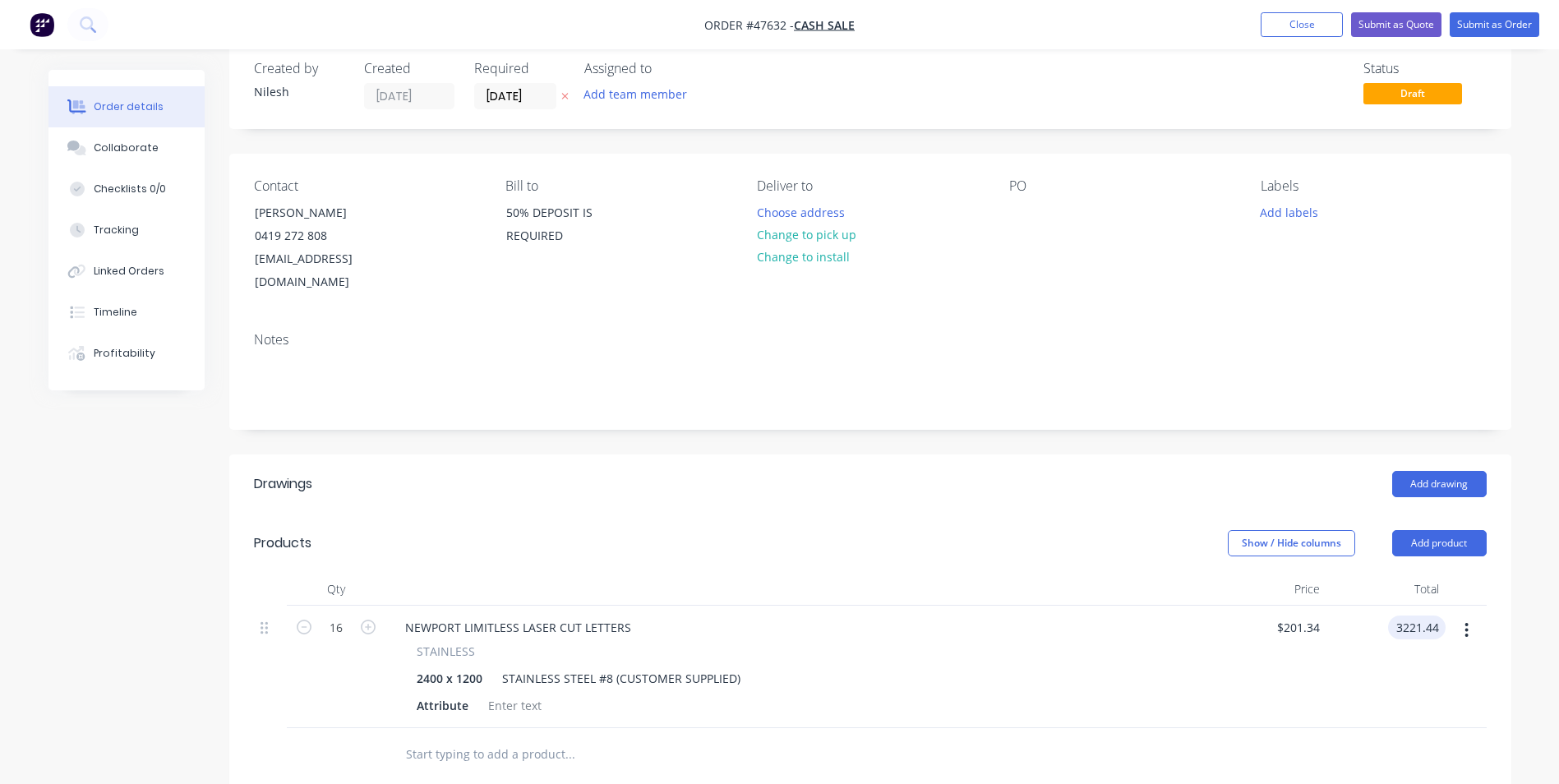
paste input "201.3"
type input "201.34"
type input "$12.5838"
type input "$201.34"
click at [1229, 663] on div "$12.5838 $201.34" at bounding box center [1267, 666] width 119 height 123
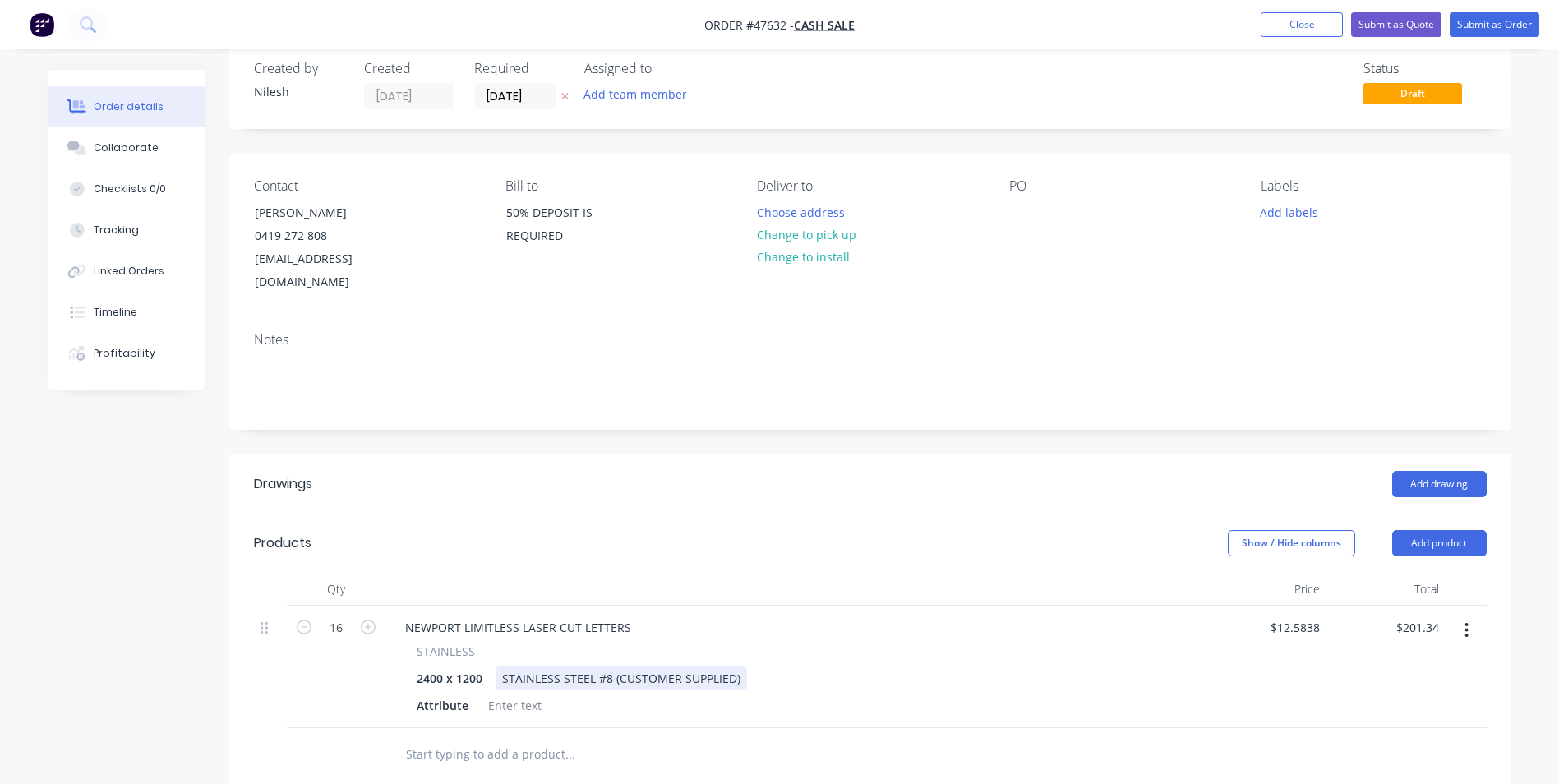
click at [1082, 666] on div "2400 x 1200 STAINLESS STEEL #8 (CUSTOMER SUPPLIED)" at bounding box center [792, 678] width 766 height 24
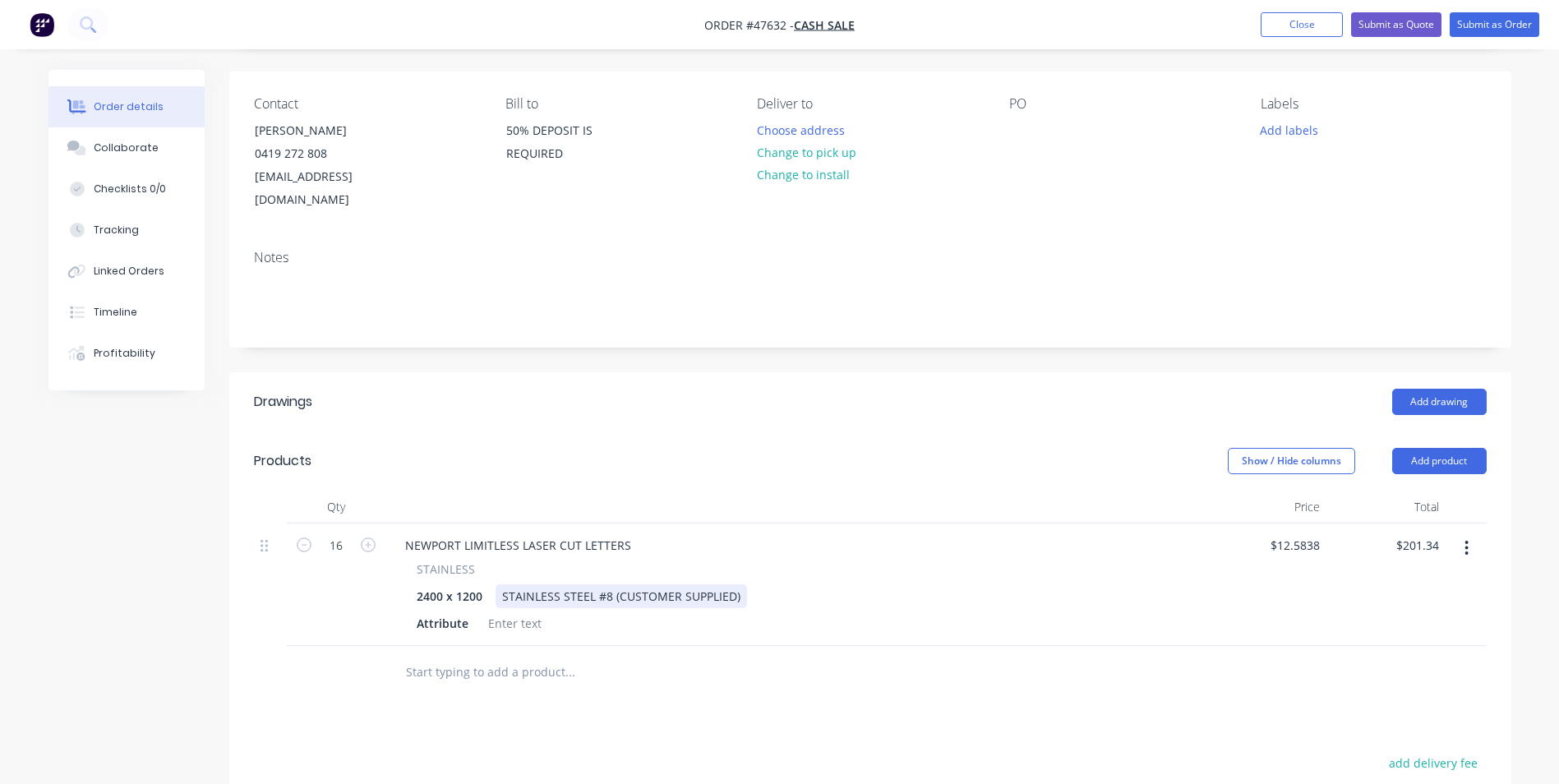
scroll to position [193, 0]
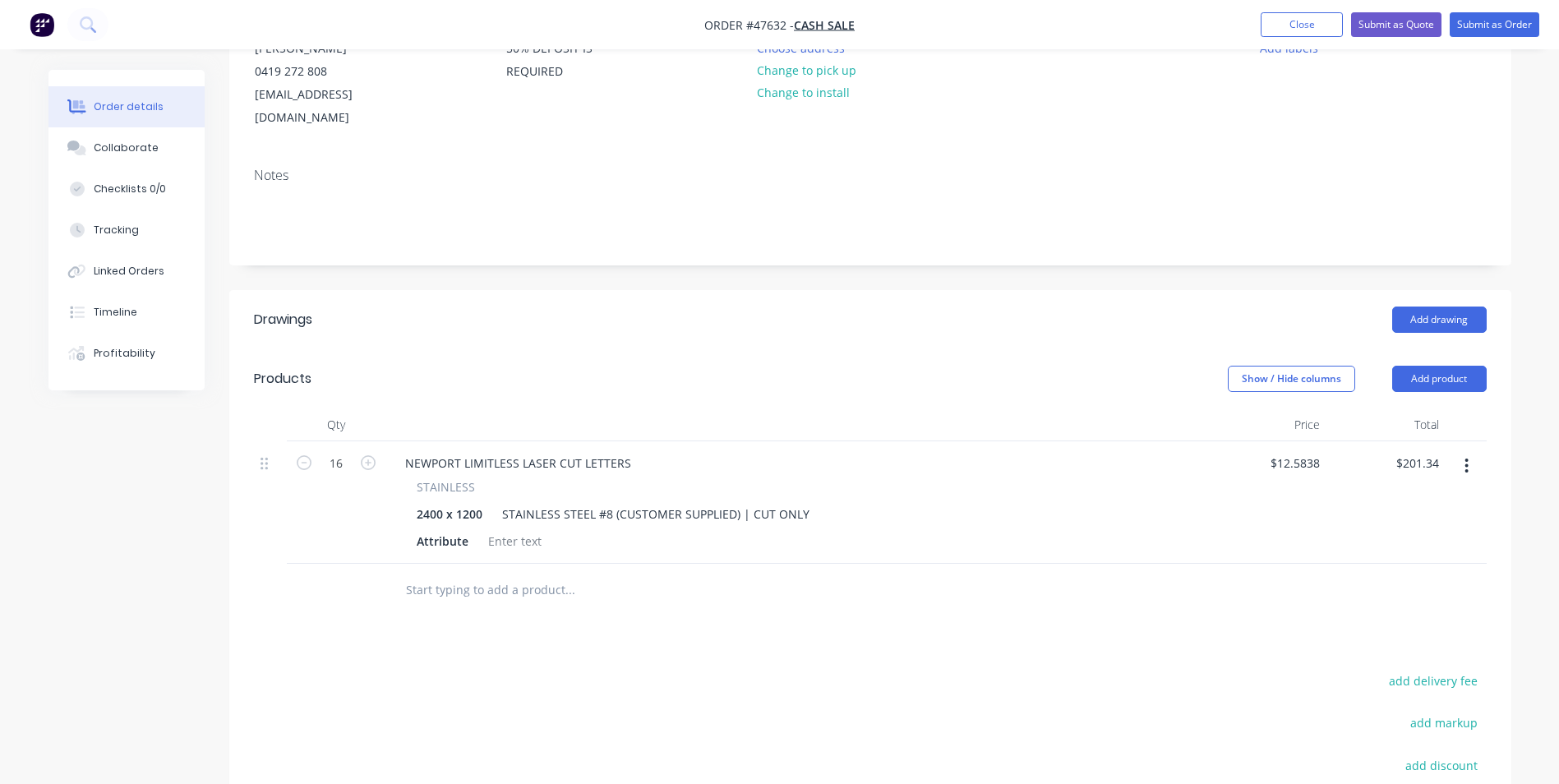
click at [836, 453] on div "NEWPORT LIMITLESS LASER CUT LETTERS STAINLESS 2400 x 1200 STAINLESS STEEL #8 (C…" at bounding box center [796, 502] width 822 height 123
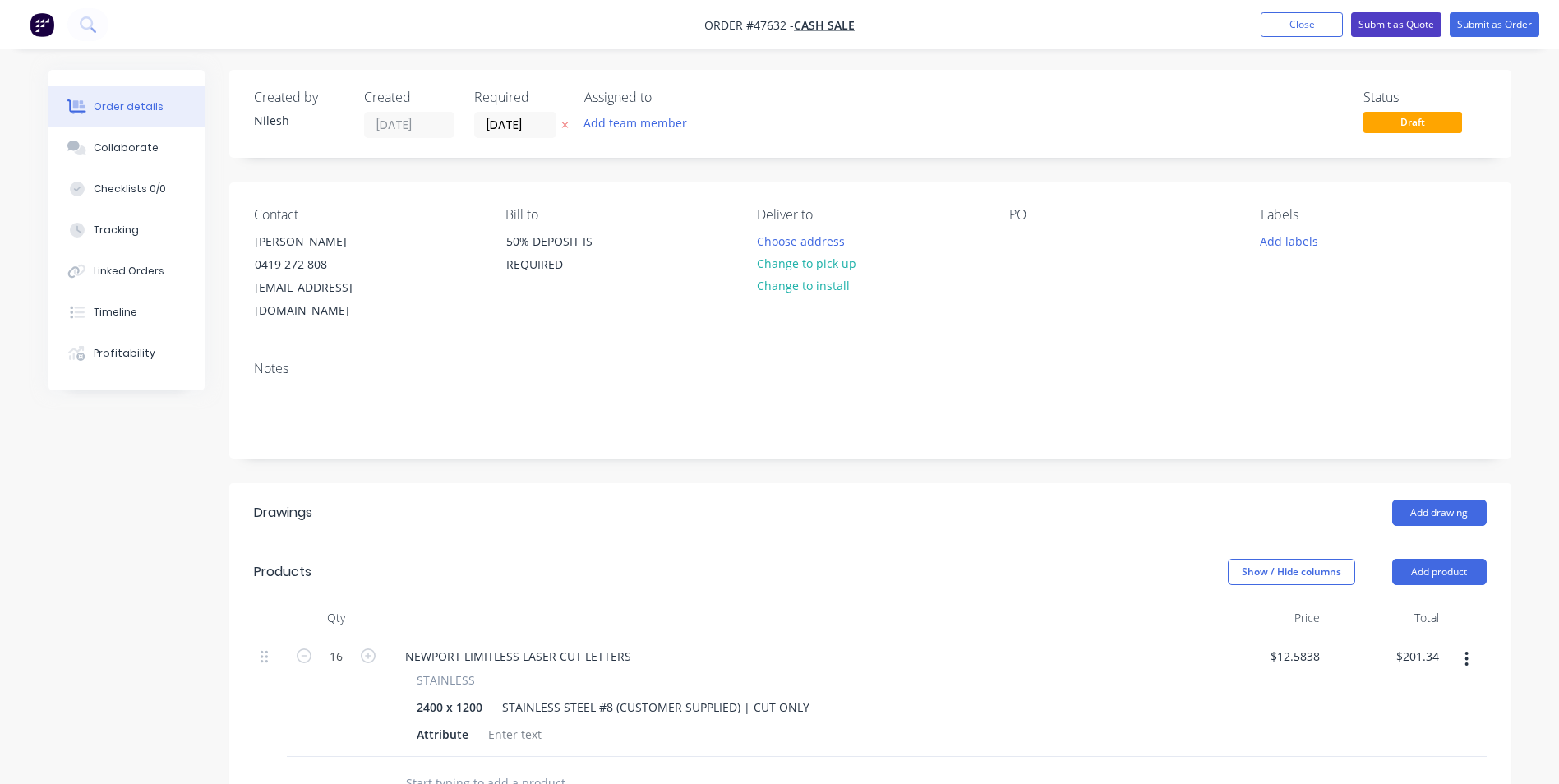
click at [1391, 20] on button "Submit as Quote" at bounding box center [1396, 25] width 90 height 25
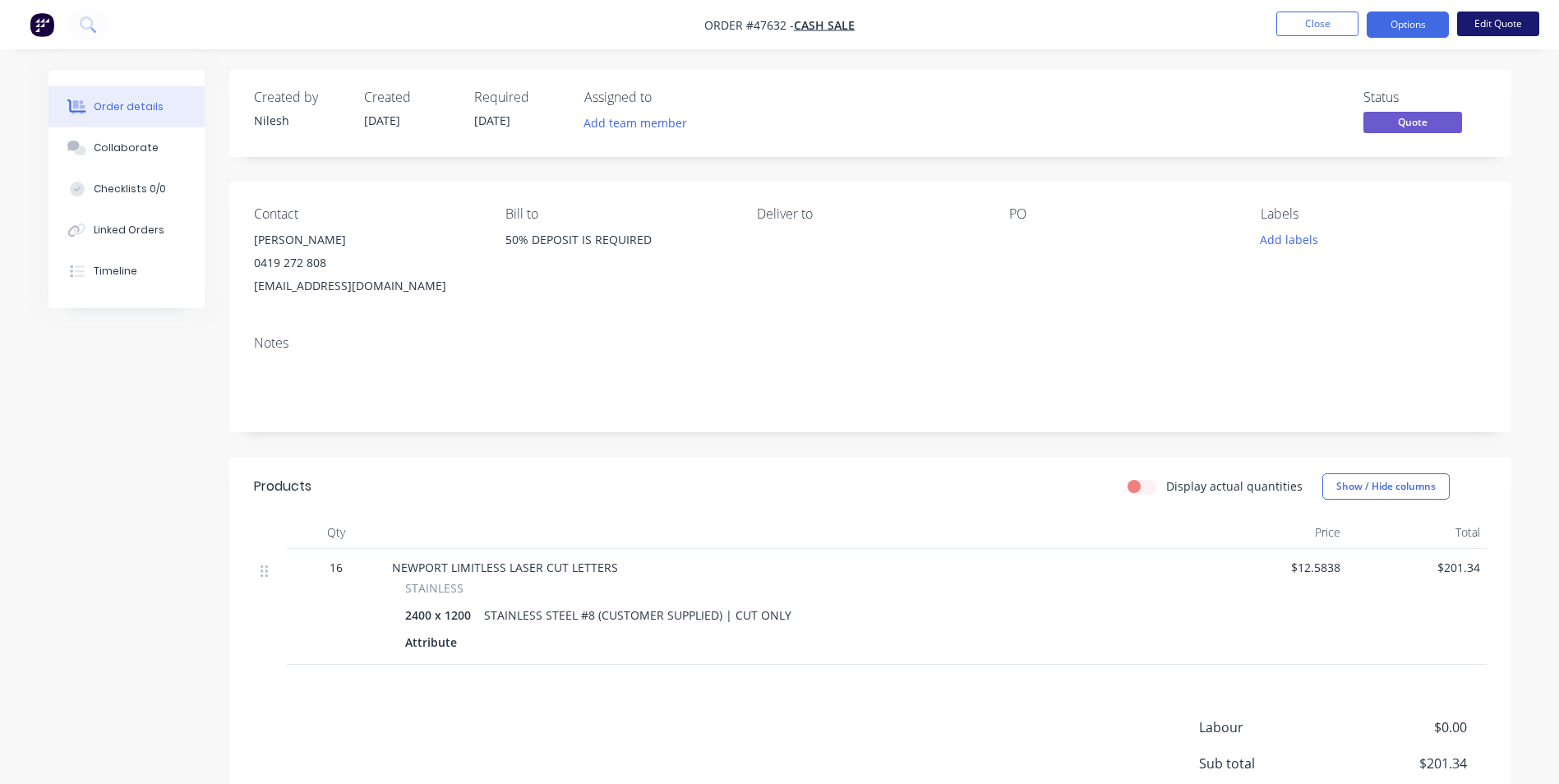
click at [1489, 25] on button "Edit Quote" at bounding box center [1498, 24] width 82 height 25
click at [1439, 28] on button "Options" at bounding box center [1408, 25] width 82 height 26
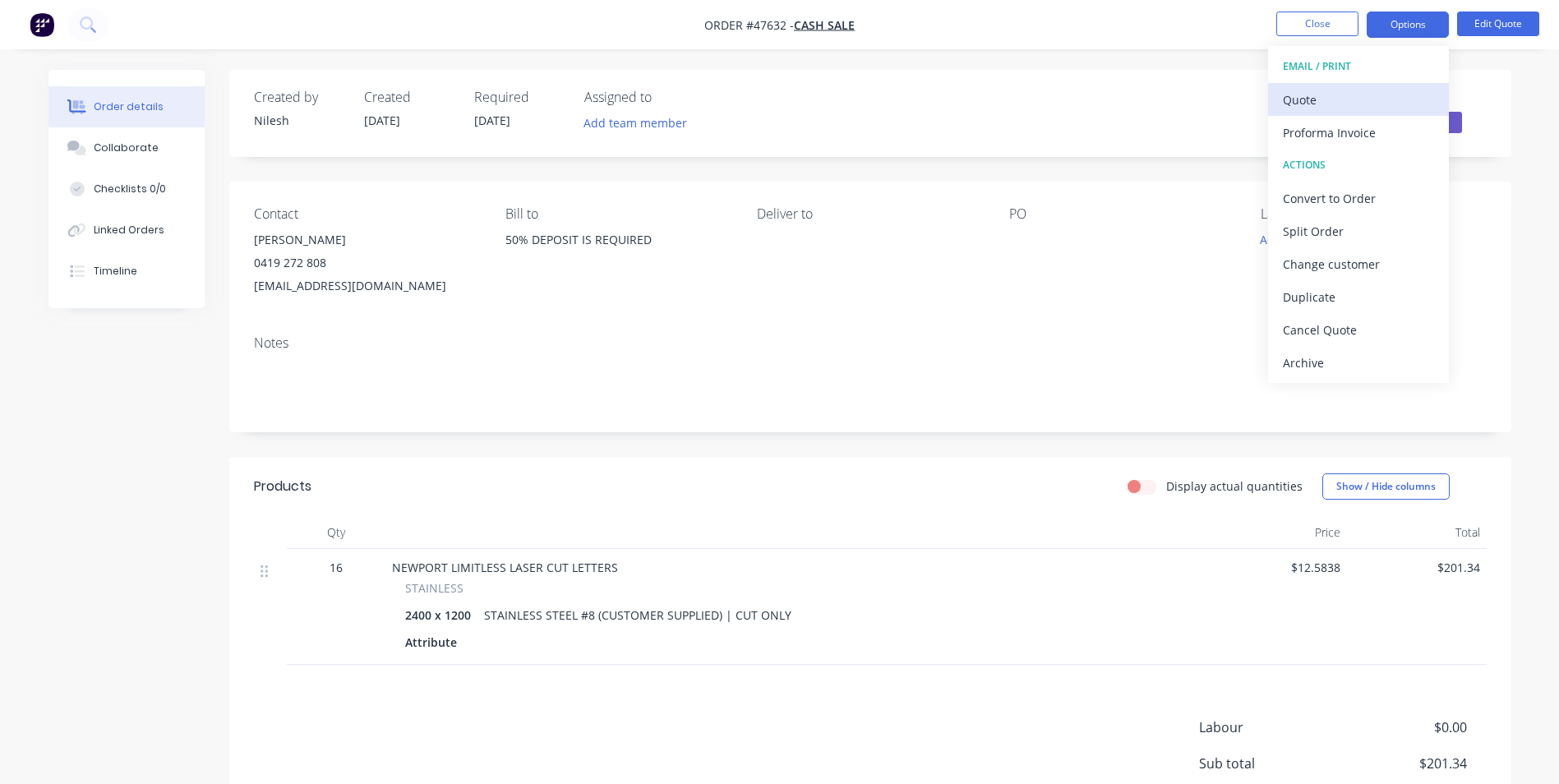
click at [1355, 99] on div "Quote" at bounding box center [1358, 99] width 151 height 24
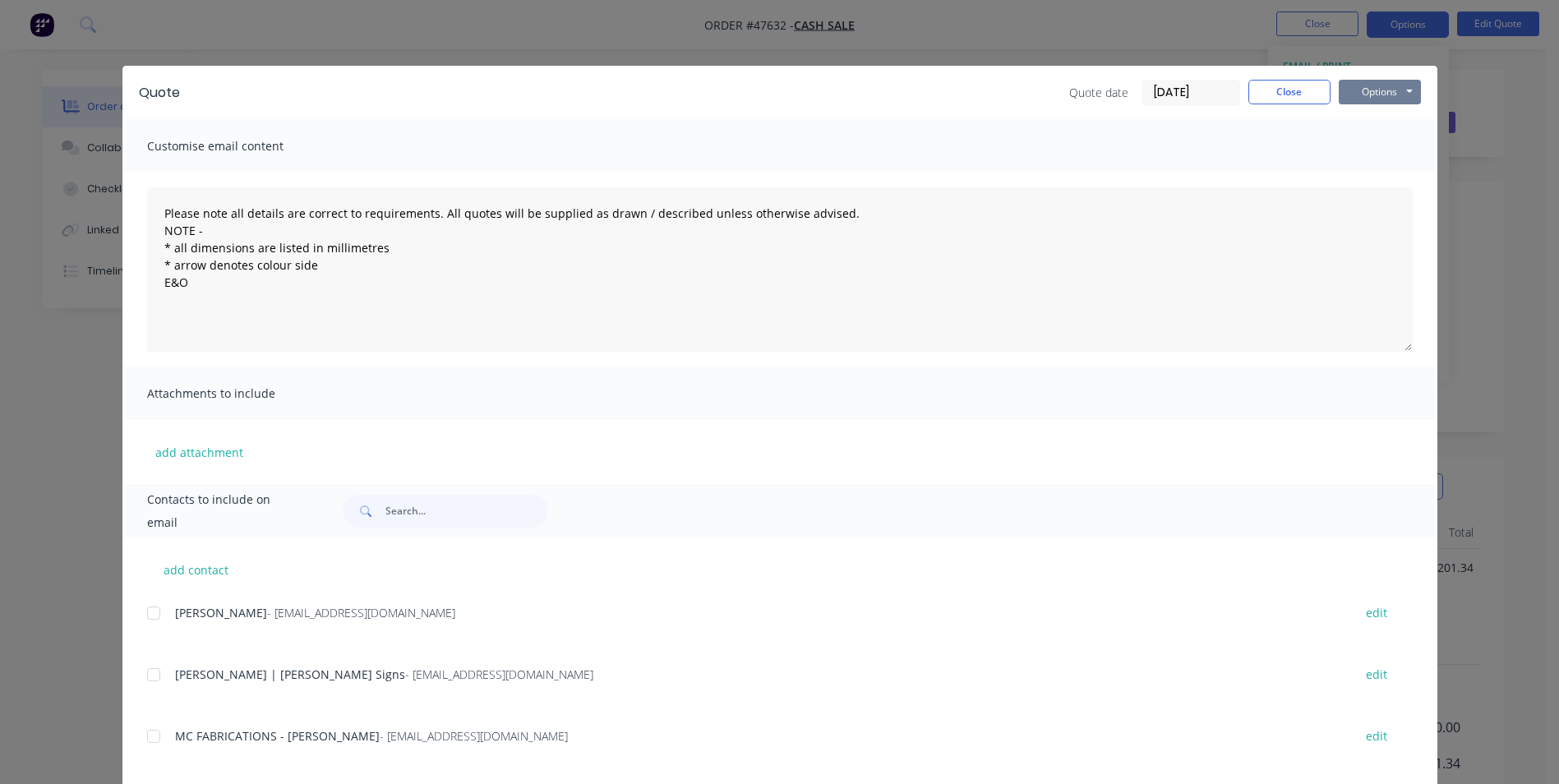
click at [1359, 91] on button "Options" at bounding box center [1380, 92] width 82 height 25
click at [1384, 152] on button "Print" at bounding box center [1391, 148] width 105 height 27
click at [1269, 87] on button "Close" at bounding box center [1290, 92] width 82 height 25
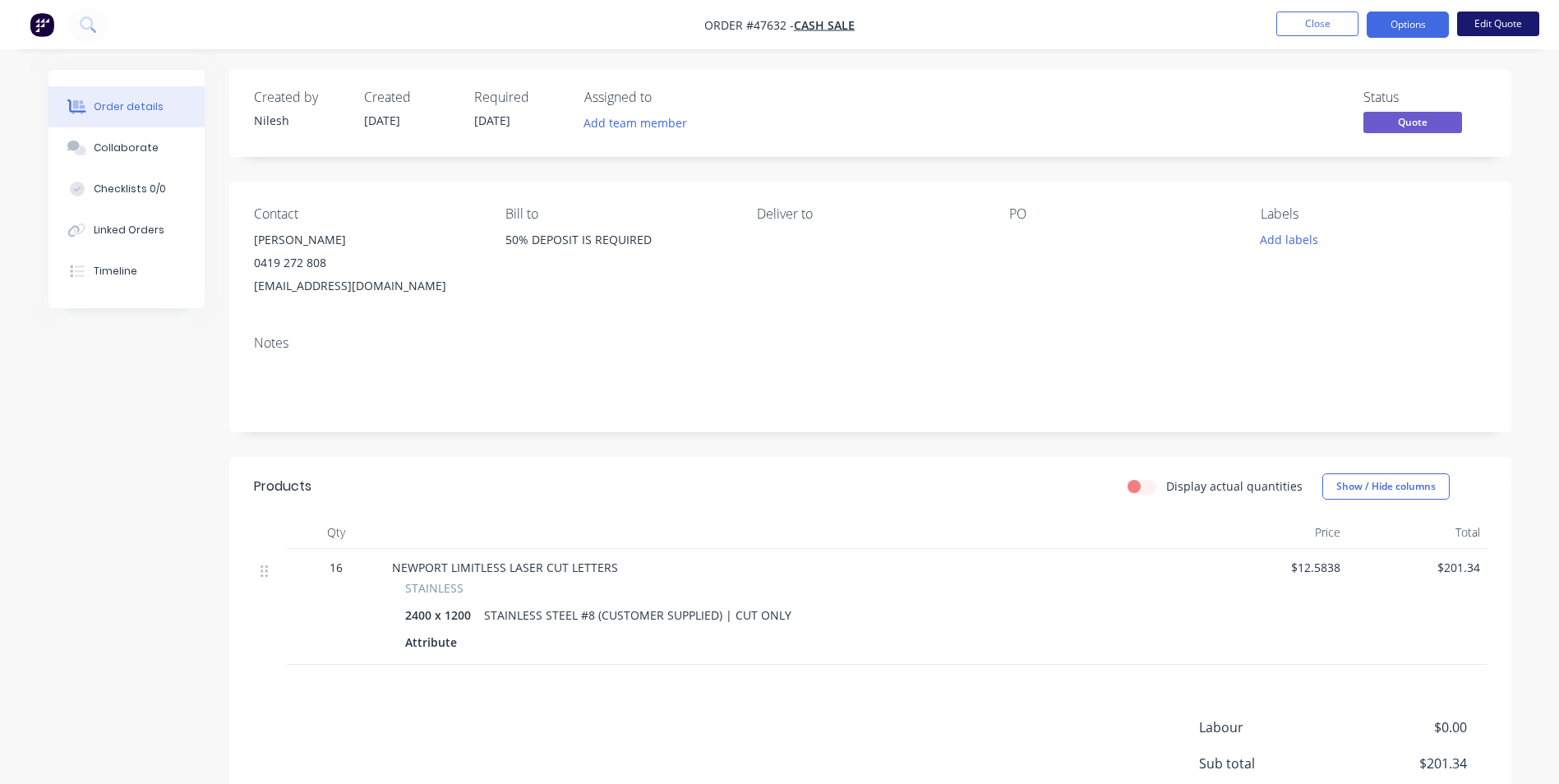
click at [1477, 19] on button "Edit Quote" at bounding box center [1498, 24] width 82 height 25
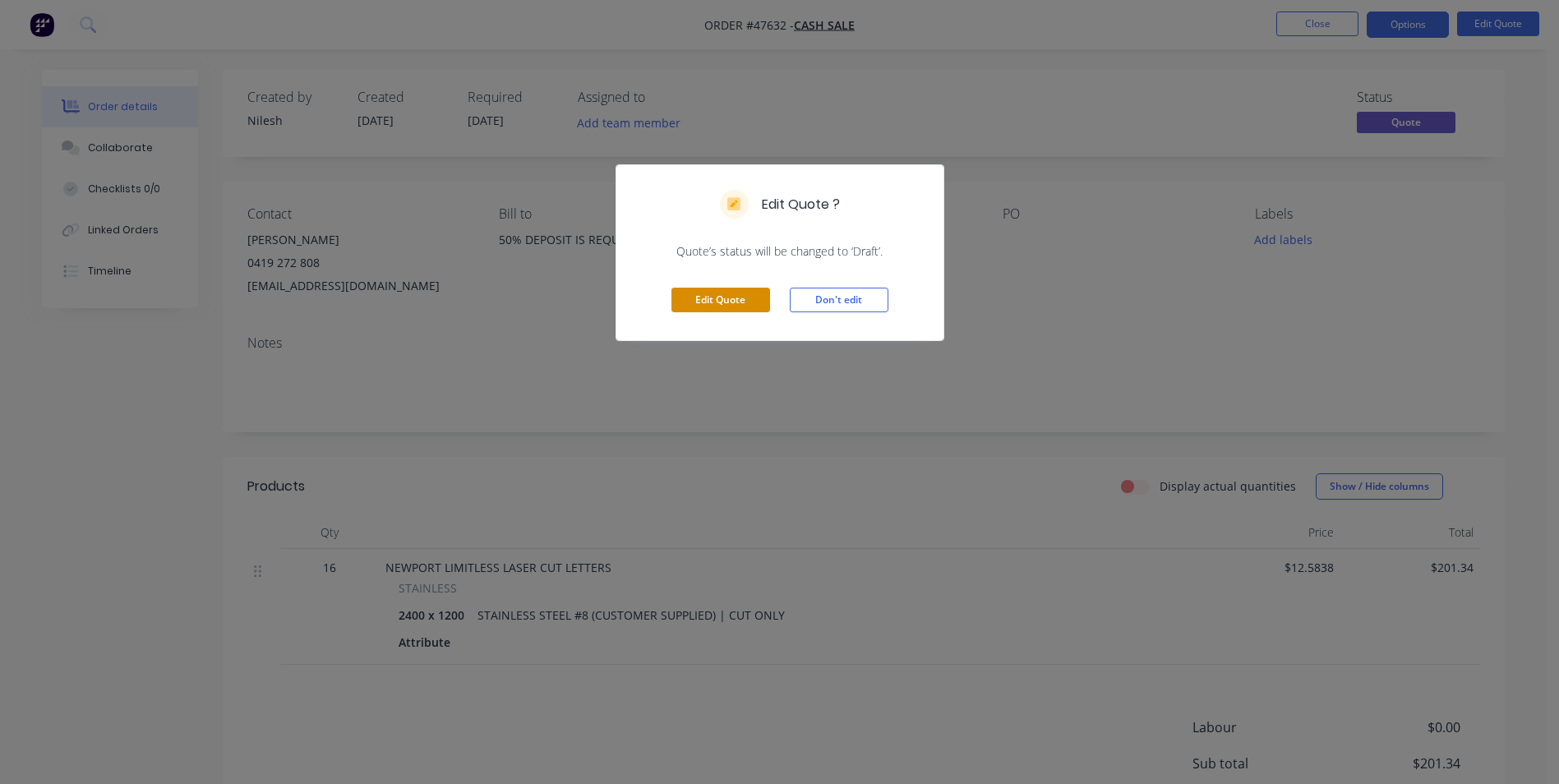
click at [741, 294] on button "Edit Quote" at bounding box center [720, 300] width 98 height 25
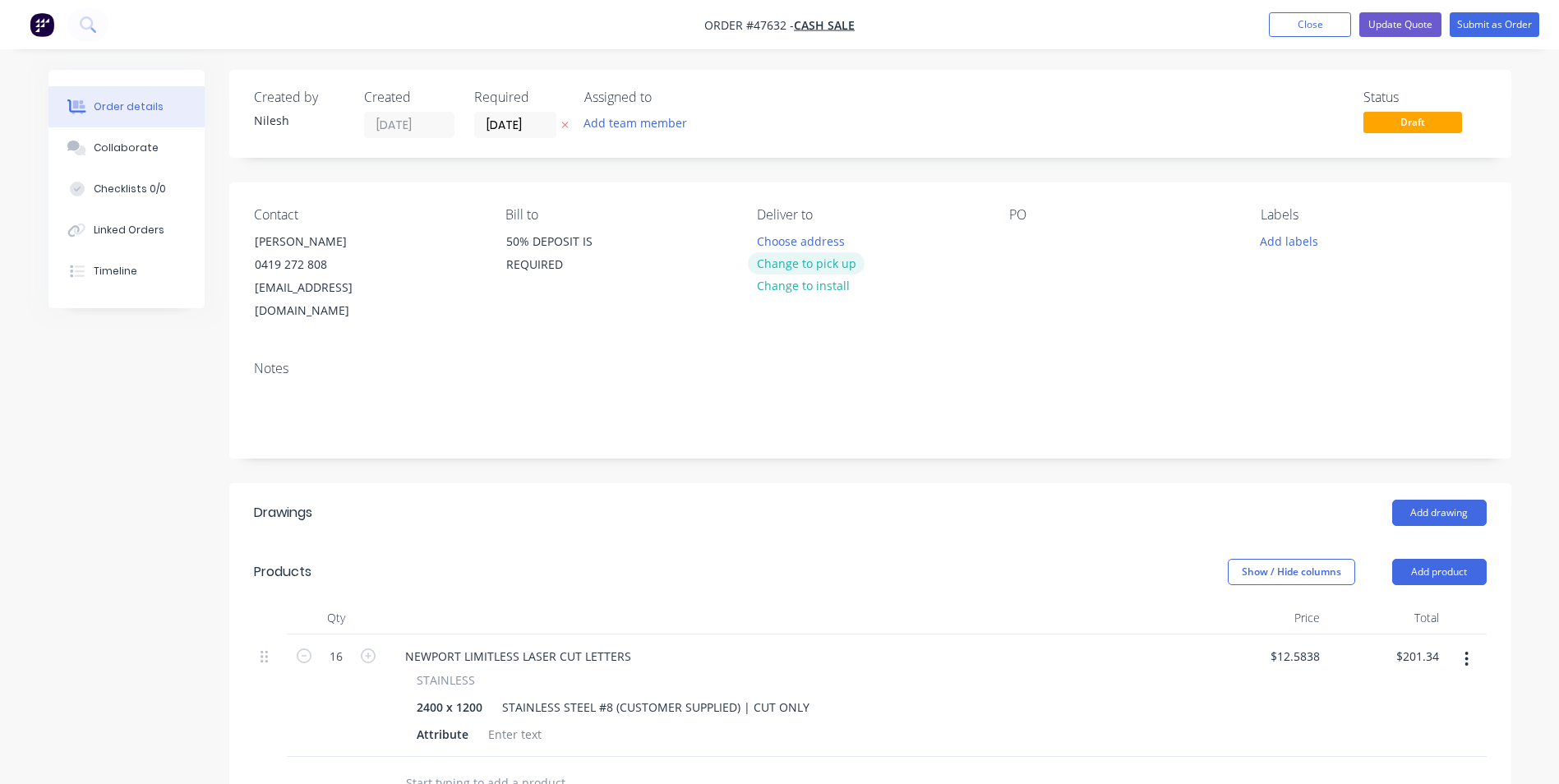
click at [829, 269] on button "Change to pick up" at bounding box center [806, 263] width 117 height 22
click at [1423, 31] on button "Update Quote" at bounding box center [1401, 25] width 82 height 25
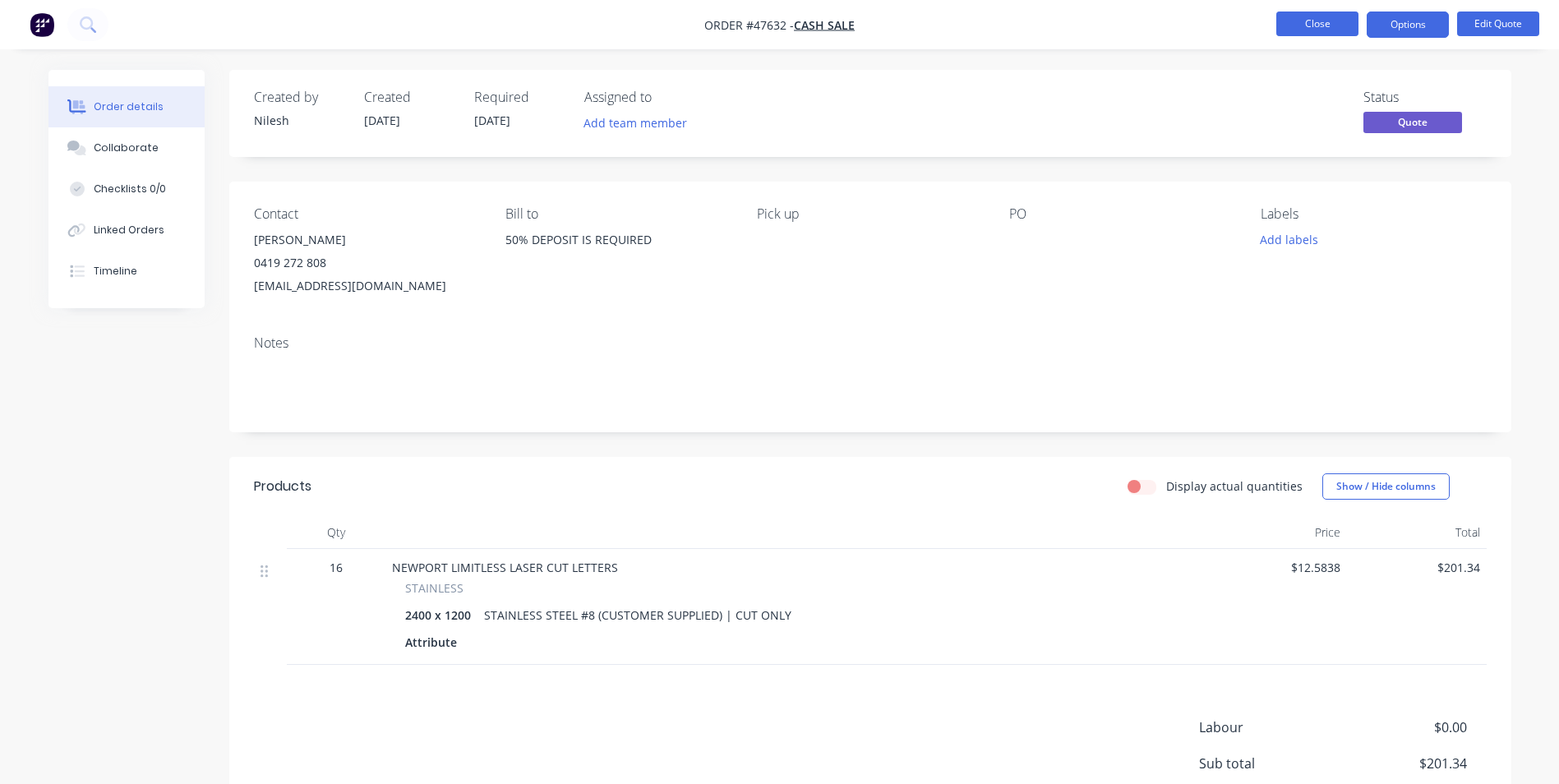
click at [1324, 11] on button "Close" at bounding box center [1318, 24] width 82 height 25
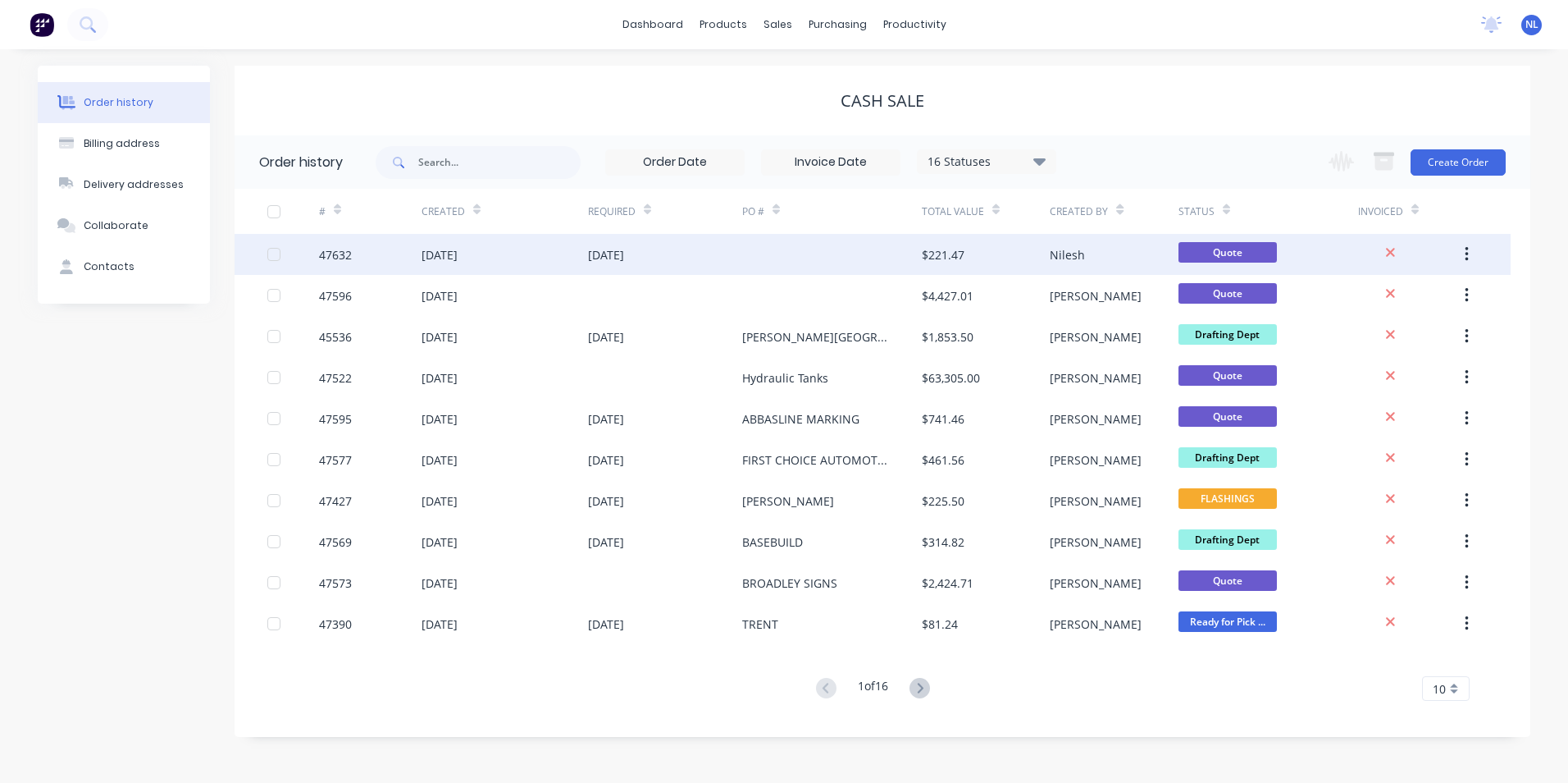
click at [624, 248] on div "[DATE]" at bounding box center [606, 255] width 36 height 18
